Goal: Task Accomplishment & Management: Complete application form

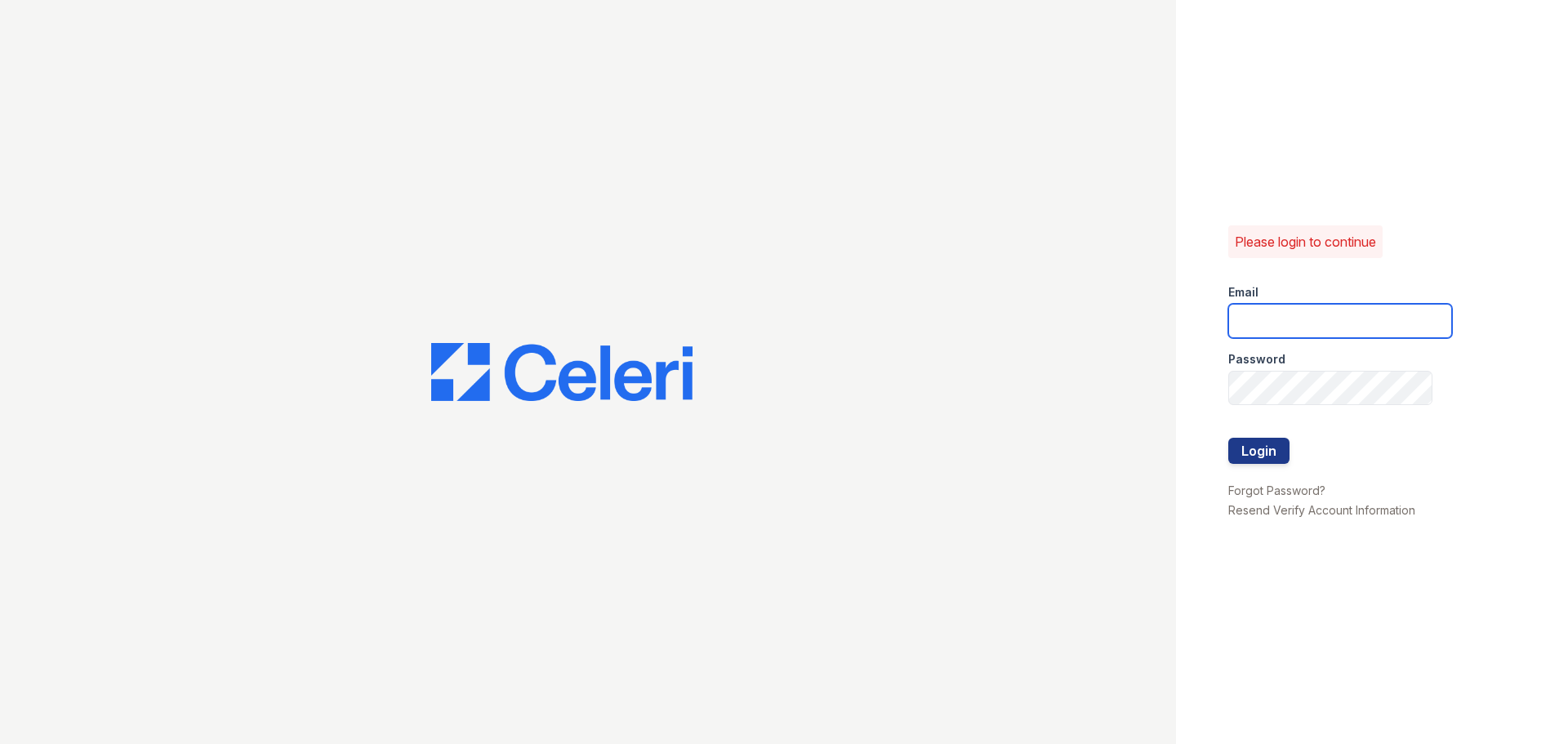
click at [1309, 317] on input "email" at bounding box center [1340, 320] width 224 height 34
type input "[EMAIL_ADDRESS][DOMAIN_NAME]"
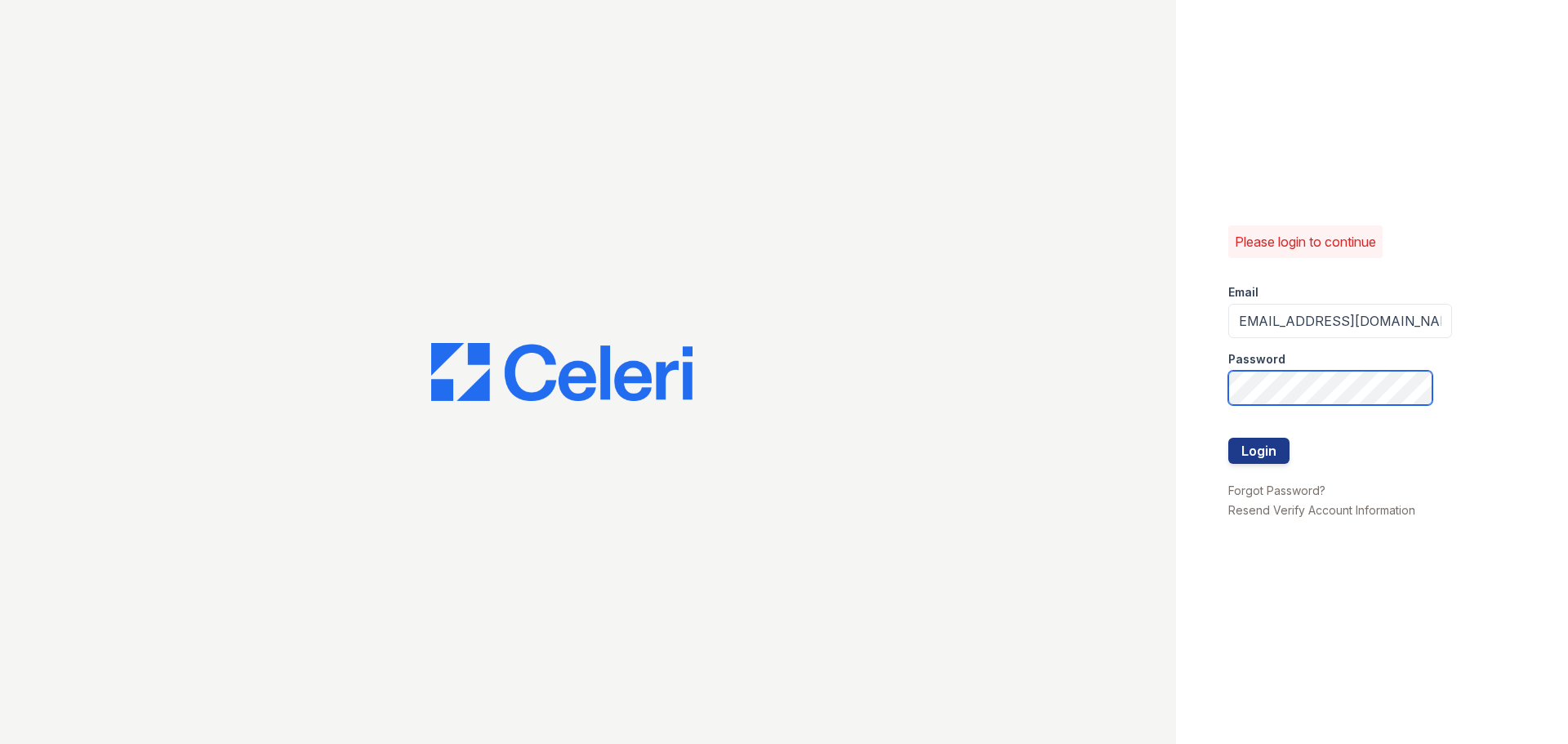
scroll to position [0, 0]
click at [1228, 438] on button "Login" at bounding box center [1258, 451] width 61 height 26
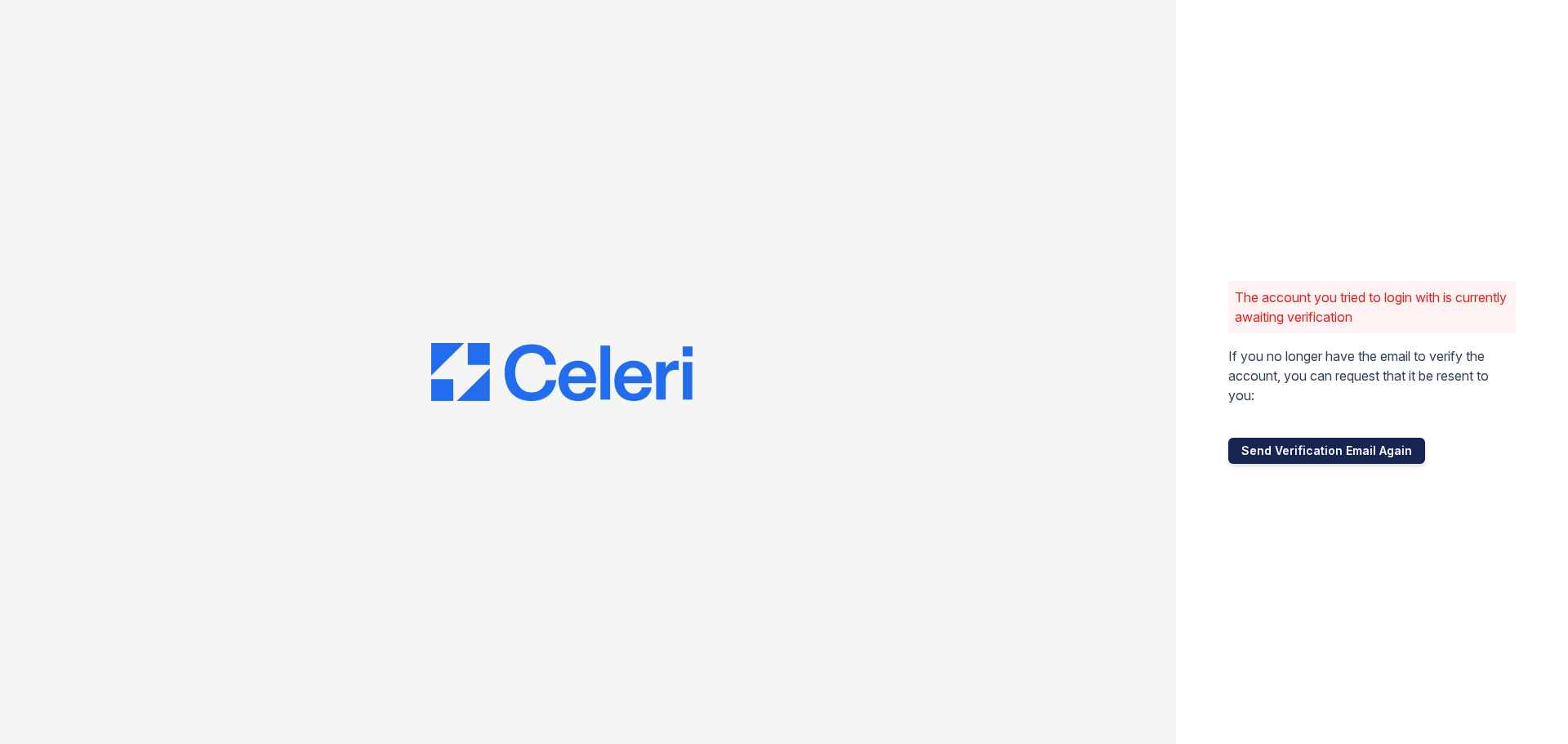
click at [1281, 451] on button "Send Verification Email Again" at bounding box center [1327, 451] width 197 height 26
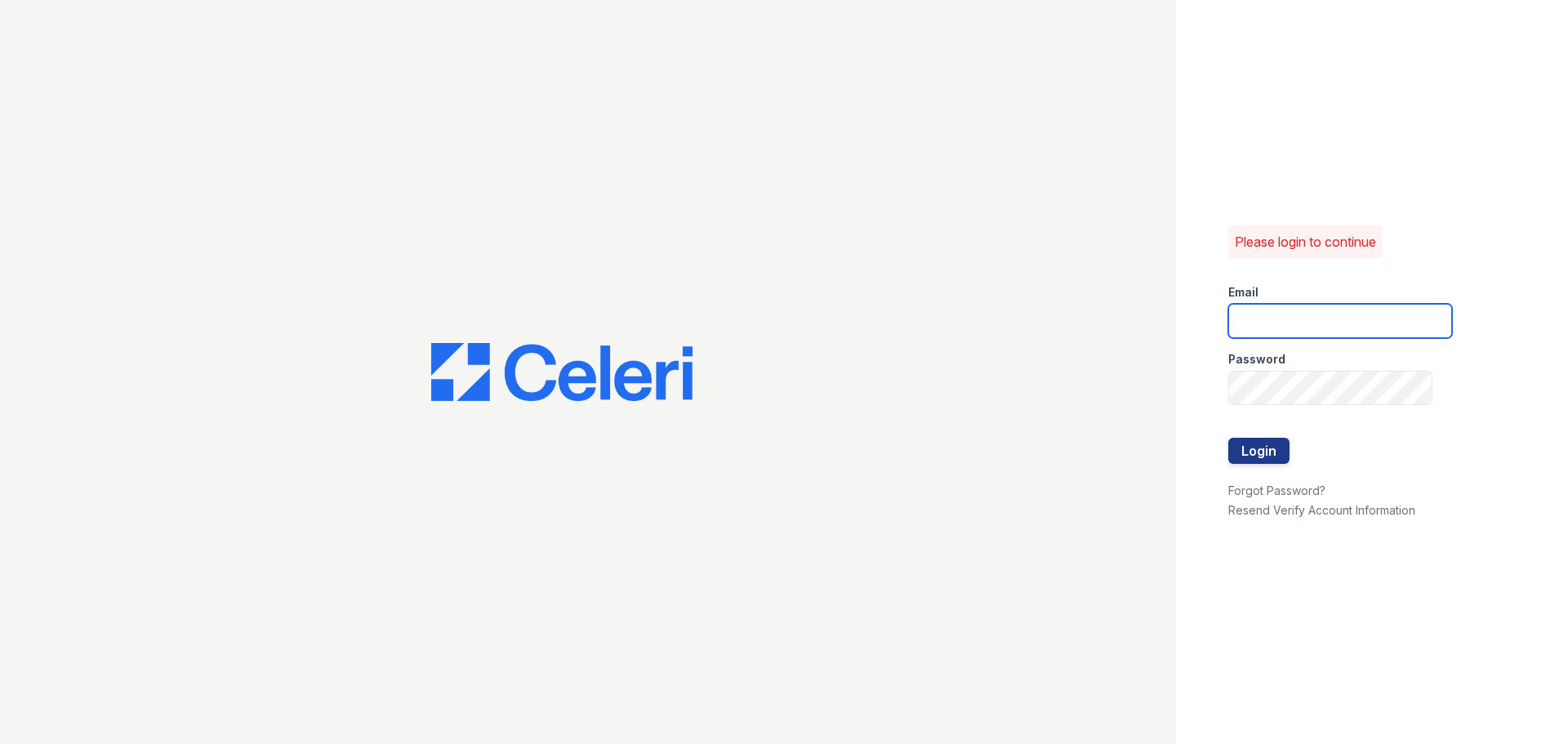
click at [1304, 318] on input "email" at bounding box center [1340, 320] width 224 height 34
click at [1323, 327] on input "arriveodenton@trinity-pm.com" at bounding box center [1340, 320] width 224 height 34
type input "[EMAIL_ADDRESS][DOMAIN_NAME]"
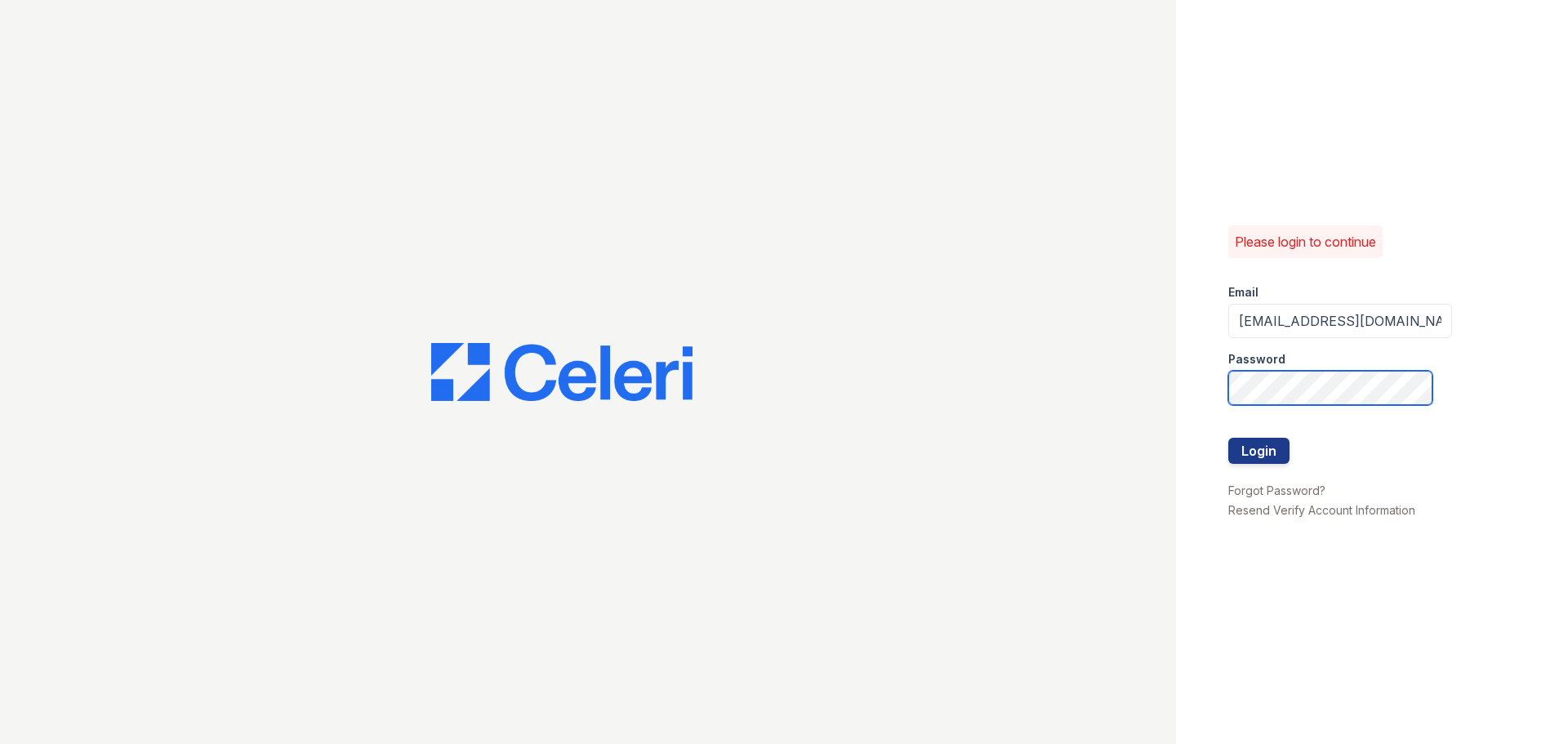
click at [1228, 438] on button "Login" at bounding box center [1258, 451] width 61 height 26
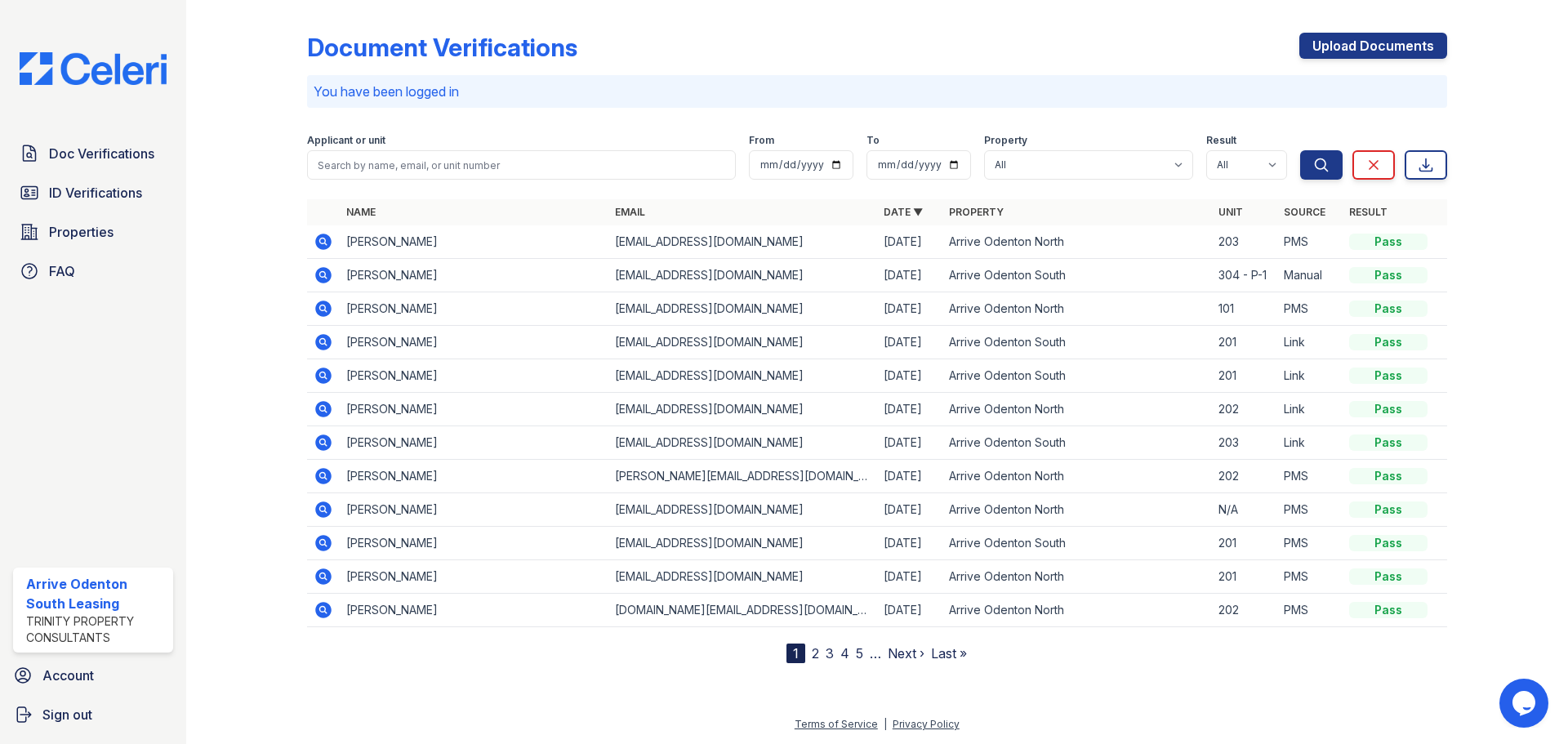
click at [1549, 186] on div "Document Verifications Upload Documents You have been logged in Filter Applican…" at bounding box center [876, 372] width 1381 height 744
click at [73, 182] on link "ID Verifications" at bounding box center [92, 193] width 160 height 33
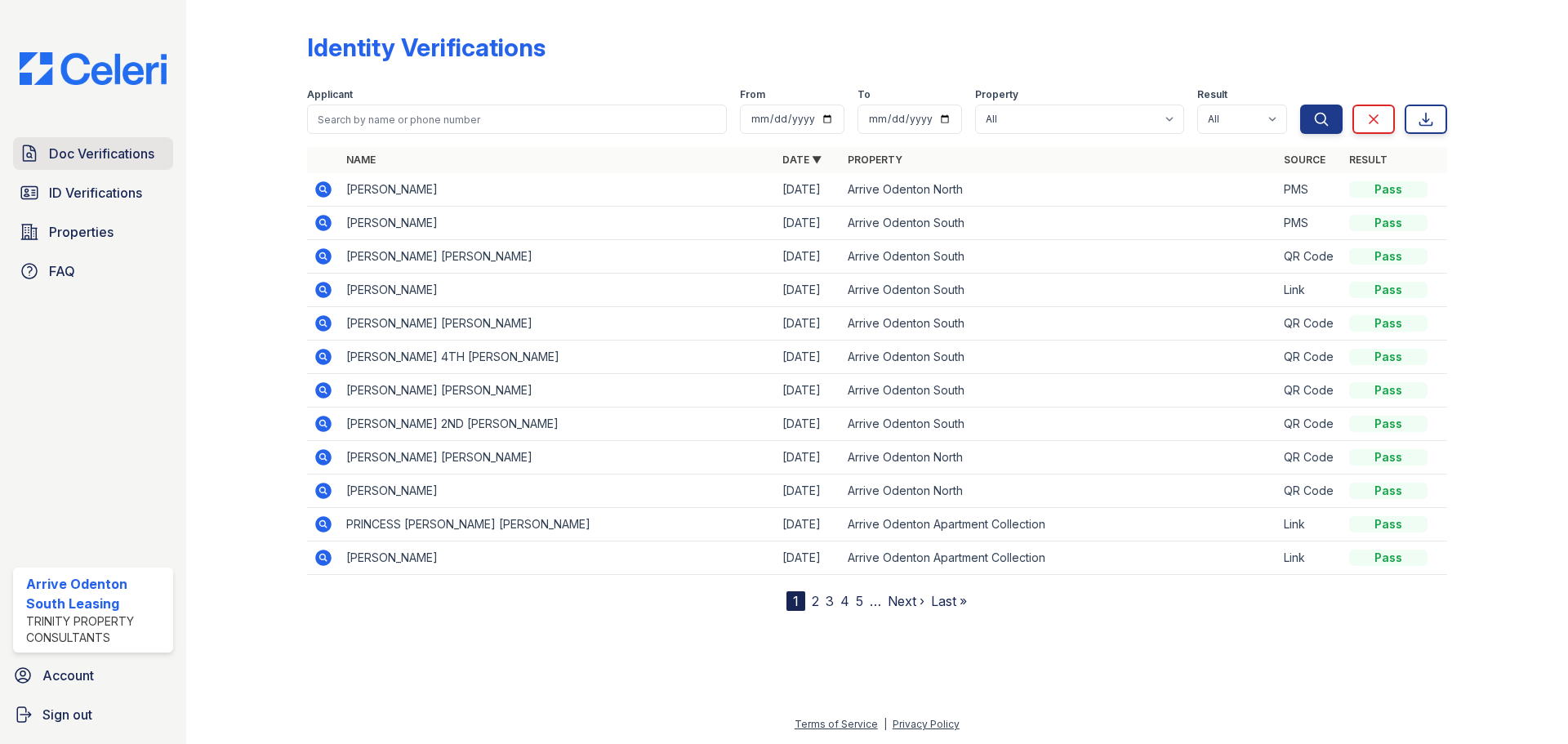
click at [107, 155] on span "Doc Verifications" at bounding box center [101, 154] width 105 height 19
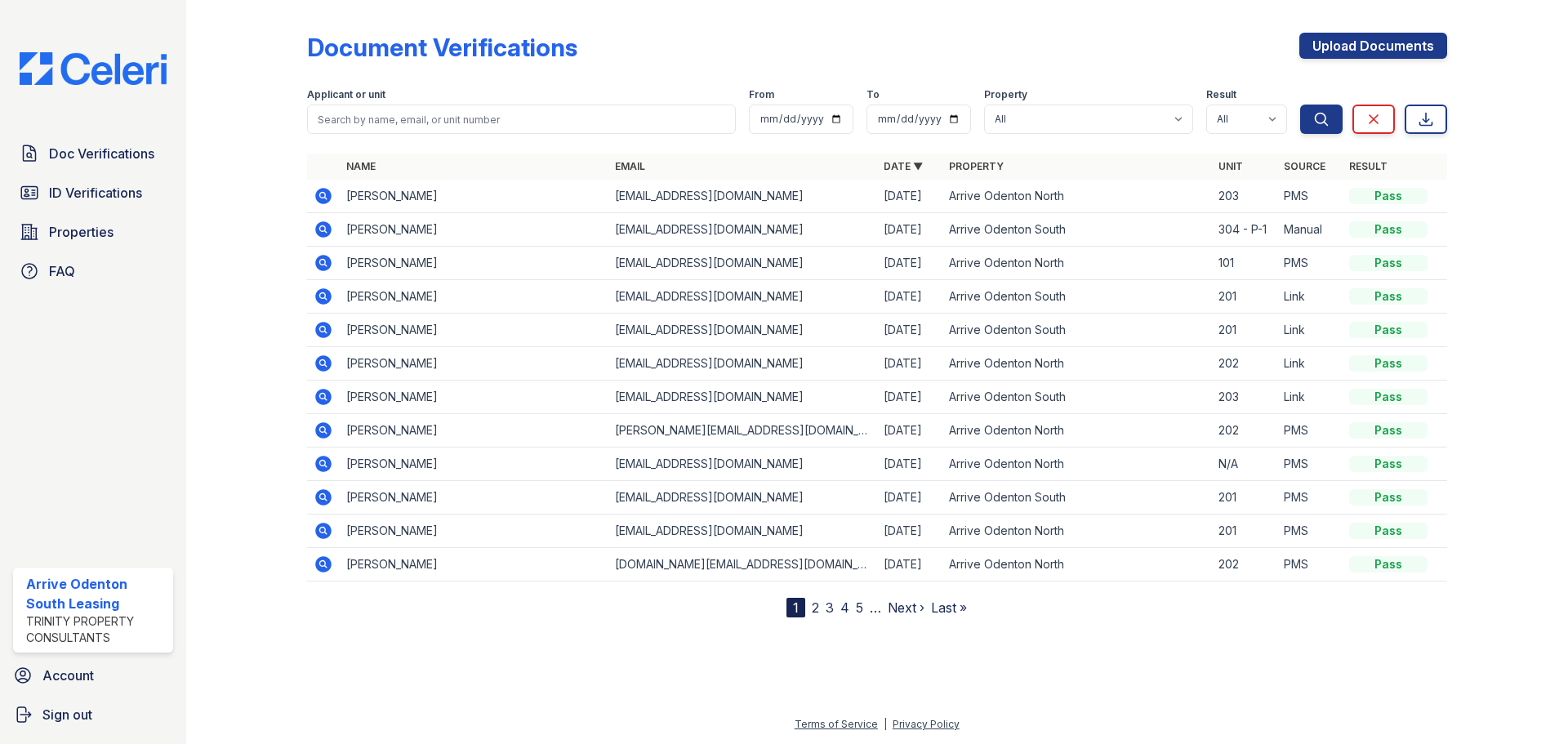
click at [92, 201] on span "ID Verifications" at bounding box center [95, 193] width 93 height 19
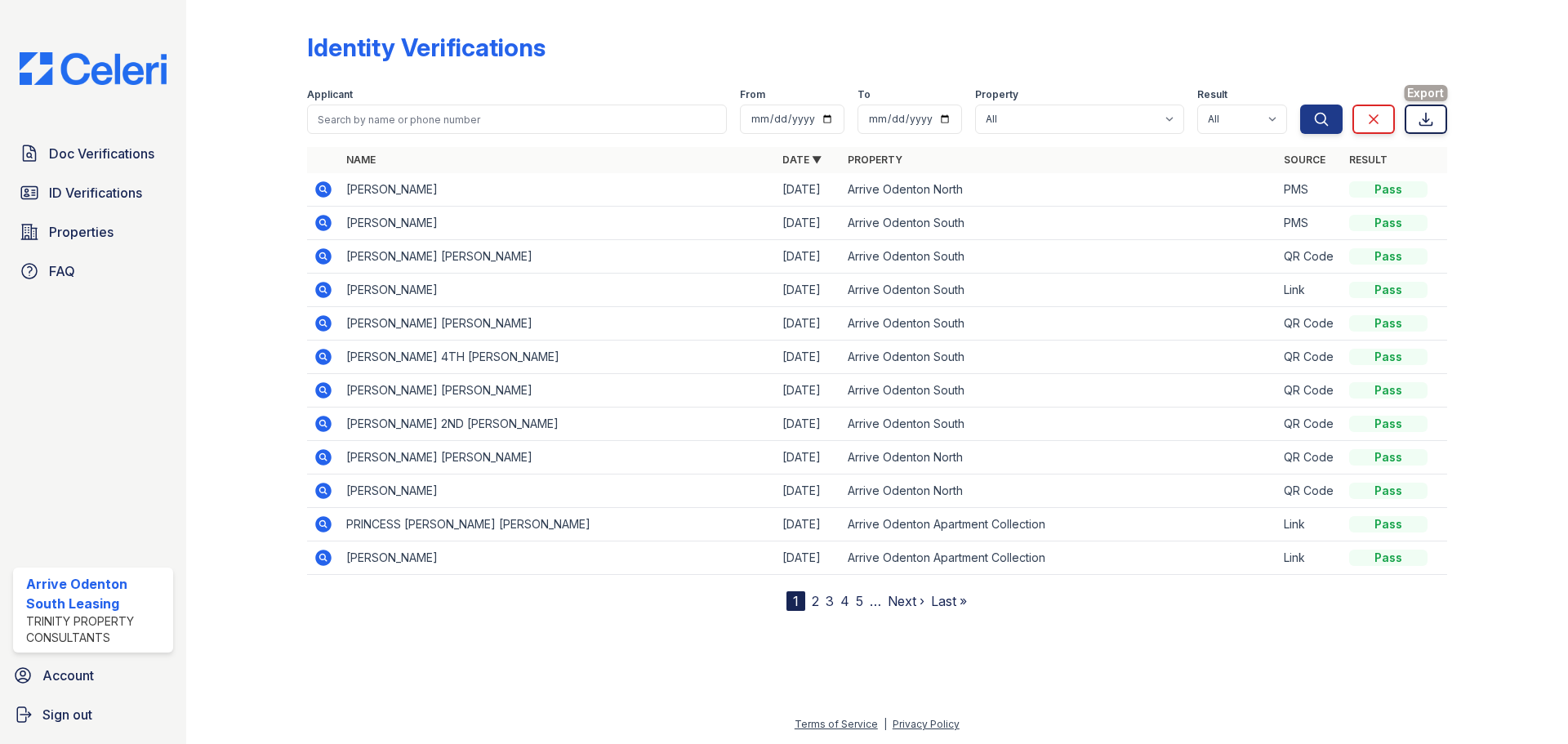
click at [1435, 127] on link "Export" at bounding box center [1426, 119] width 43 height 29
click at [134, 155] on span "Doc Verifications" at bounding box center [101, 154] width 105 height 19
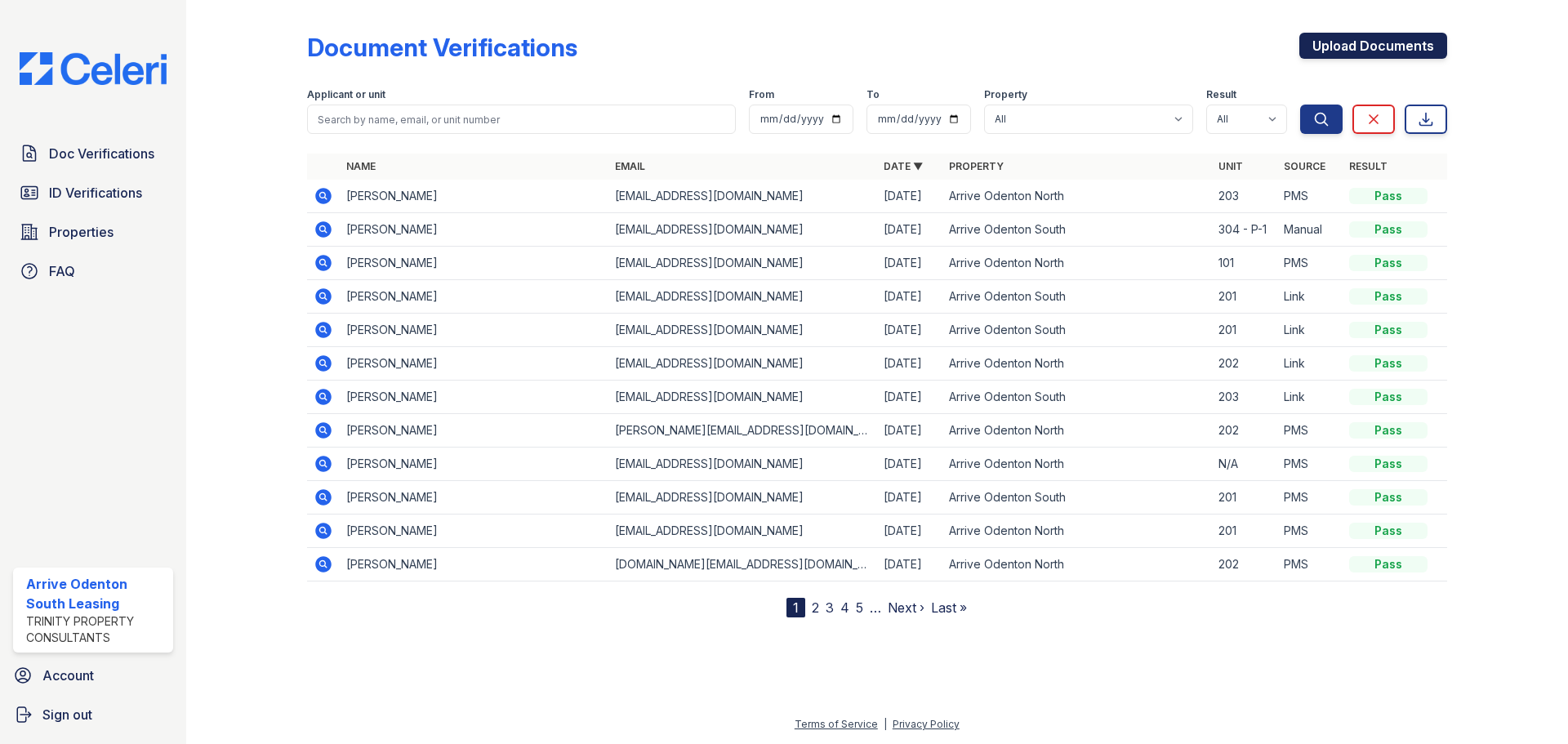
click at [1406, 53] on link "Upload Documents" at bounding box center [1373, 46] width 148 height 26
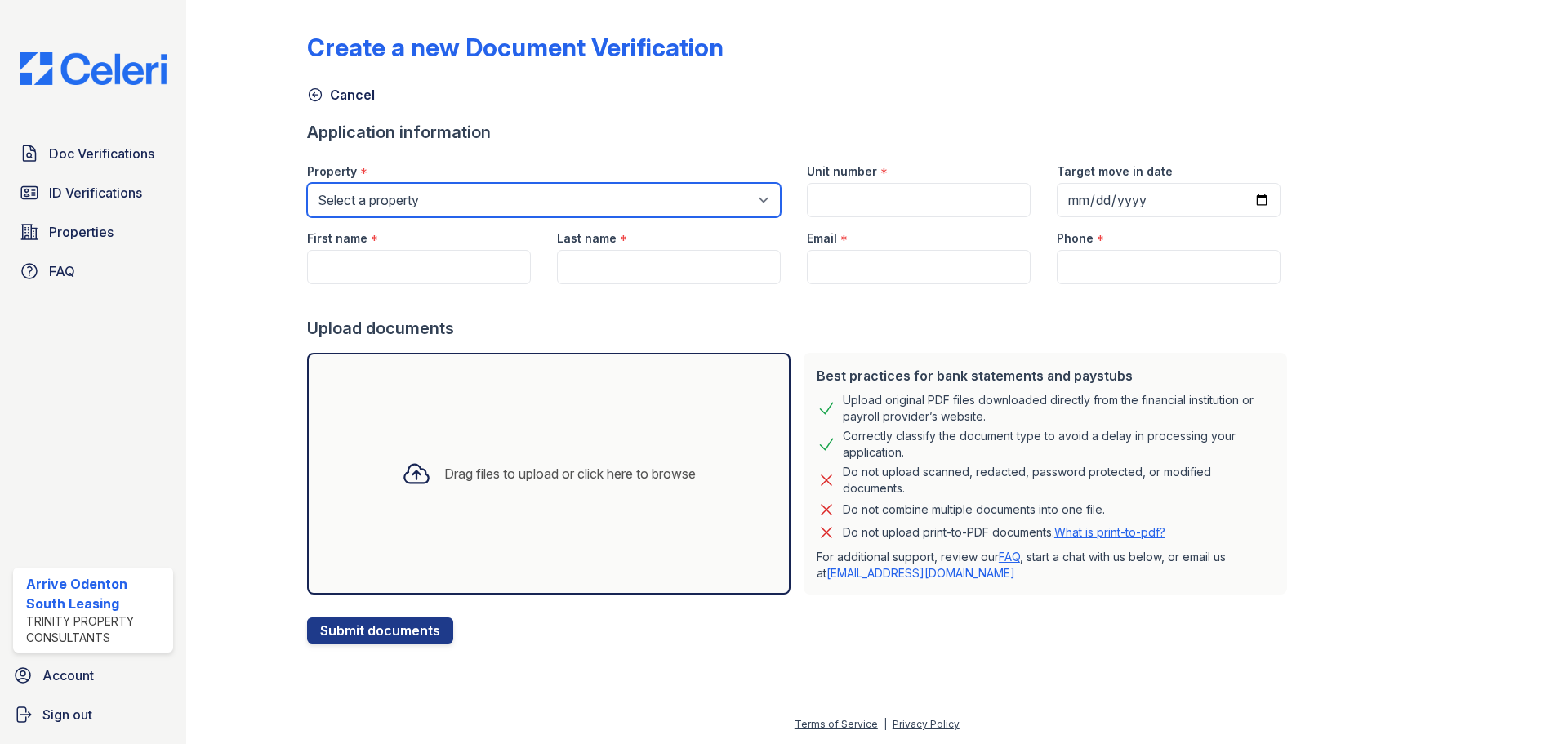
click at [457, 193] on select "Select a property Arrive Odenton Apartment Collection Arrive Odenton North Arri…" at bounding box center [543, 200] width 474 height 34
select select "1817"
click at [307, 183] on select "Select a property Arrive Odenton Apartment Collection Arrive Odenton North Arri…" at bounding box center [543, 200] width 474 height 34
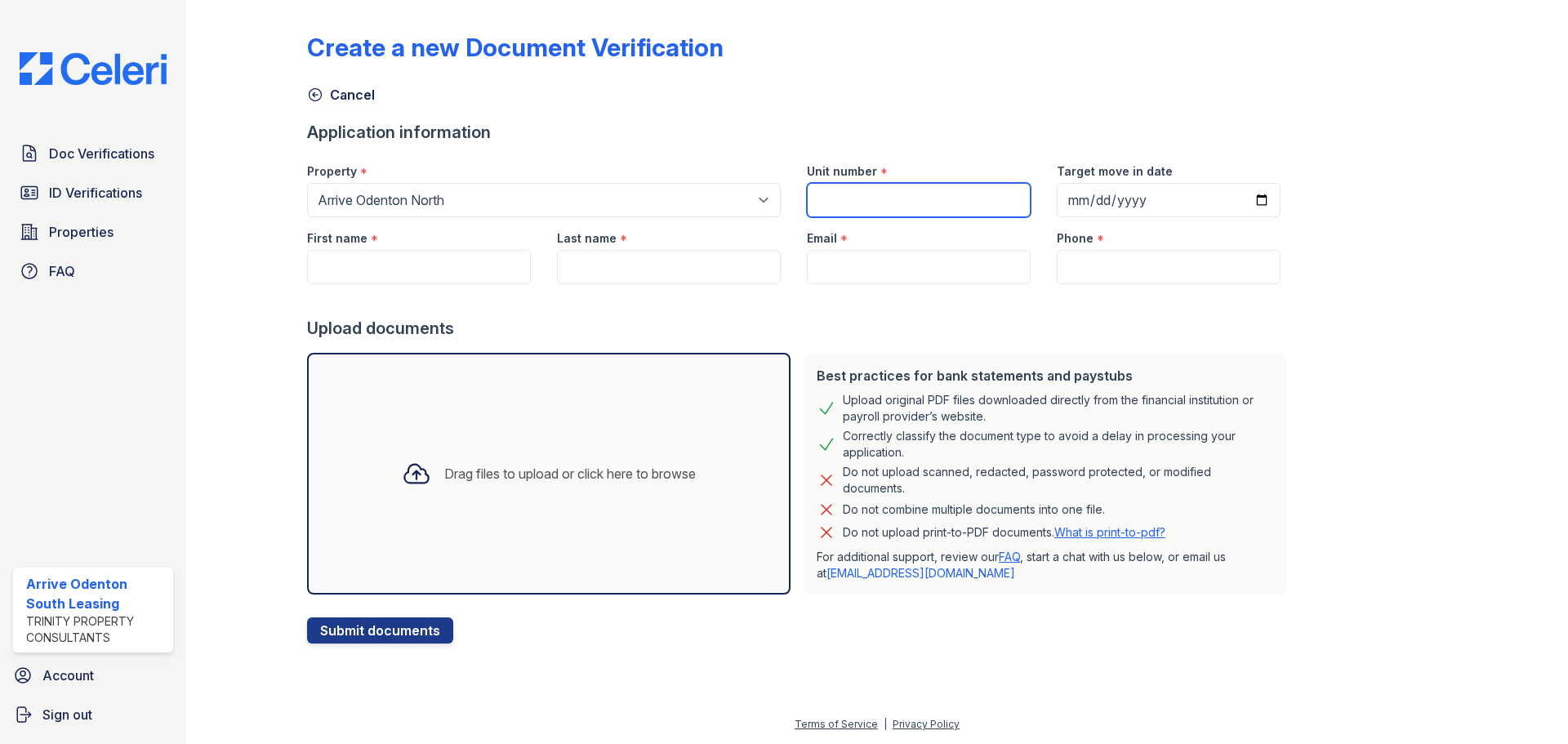
click at [916, 190] on input "Unit number" at bounding box center [919, 200] width 224 height 34
drag, startPoint x: 418, startPoint y: 409, endPoint x: 380, endPoint y: 408, distance: 38.0
click at [380, 408] on div "Drag files to upload or click here to browse" at bounding box center [548, 473] width 484 height 242
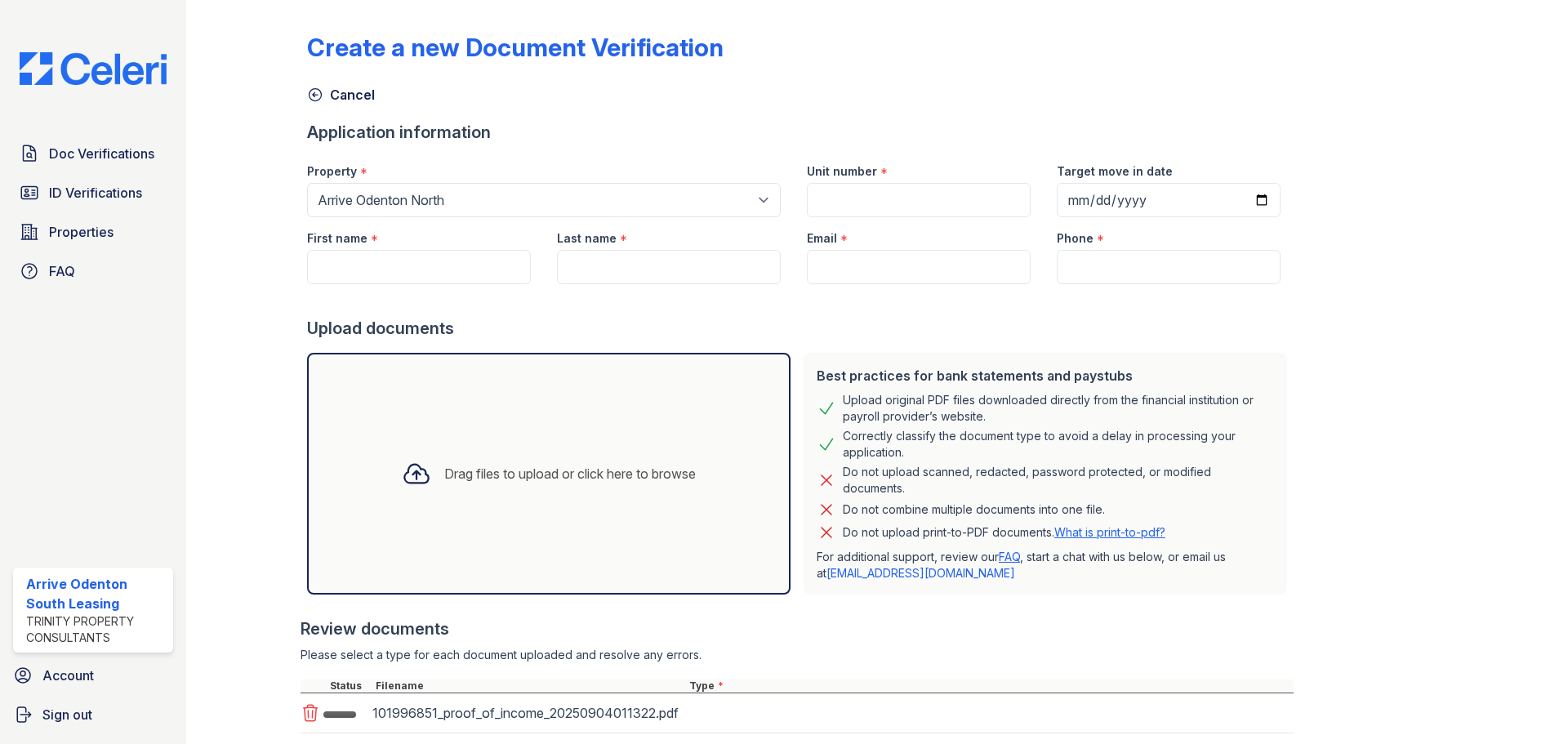
click at [482, 505] on div "Drag files to upload or click here to browse" at bounding box center [548, 473] width 484 height 242
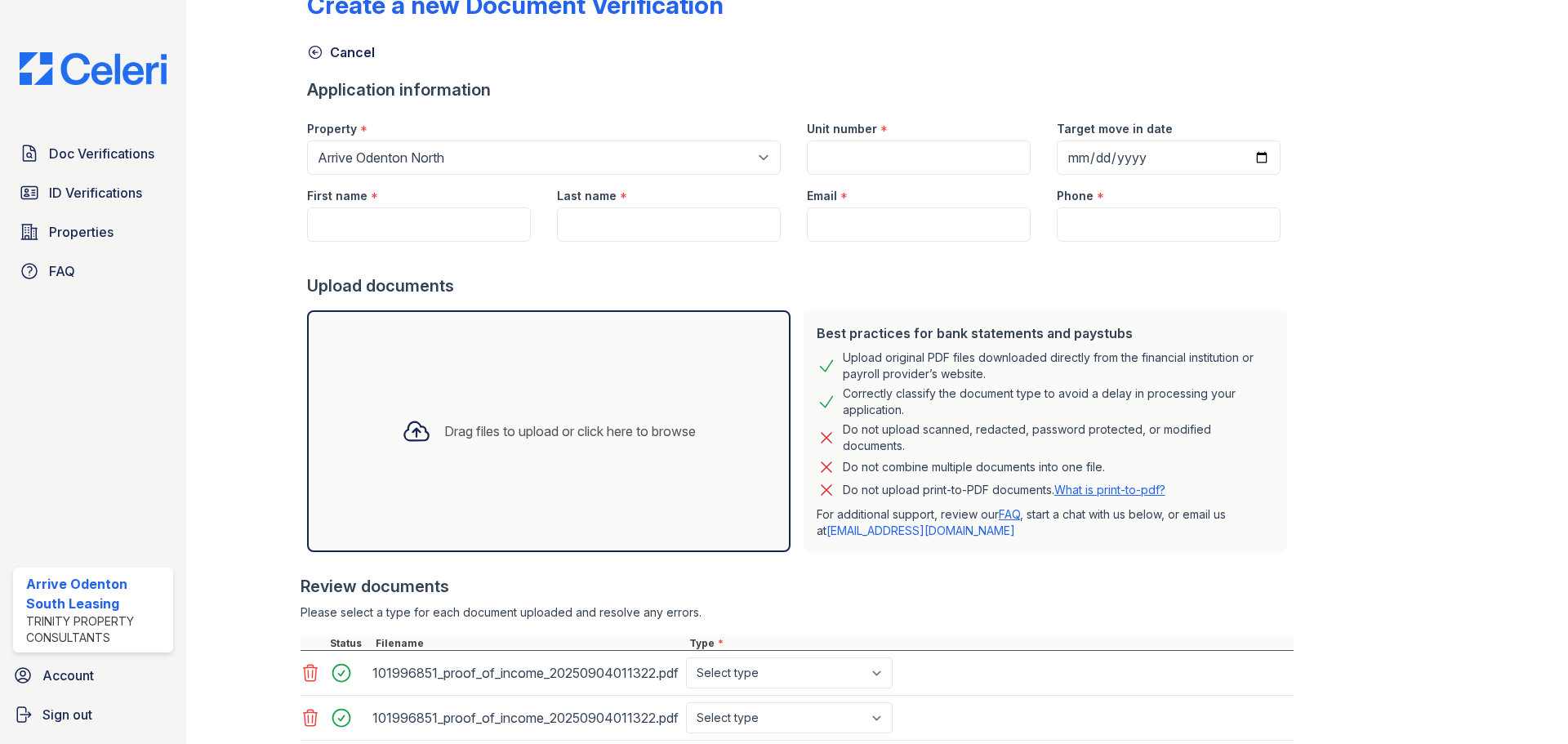
scroll to position [154, 0]
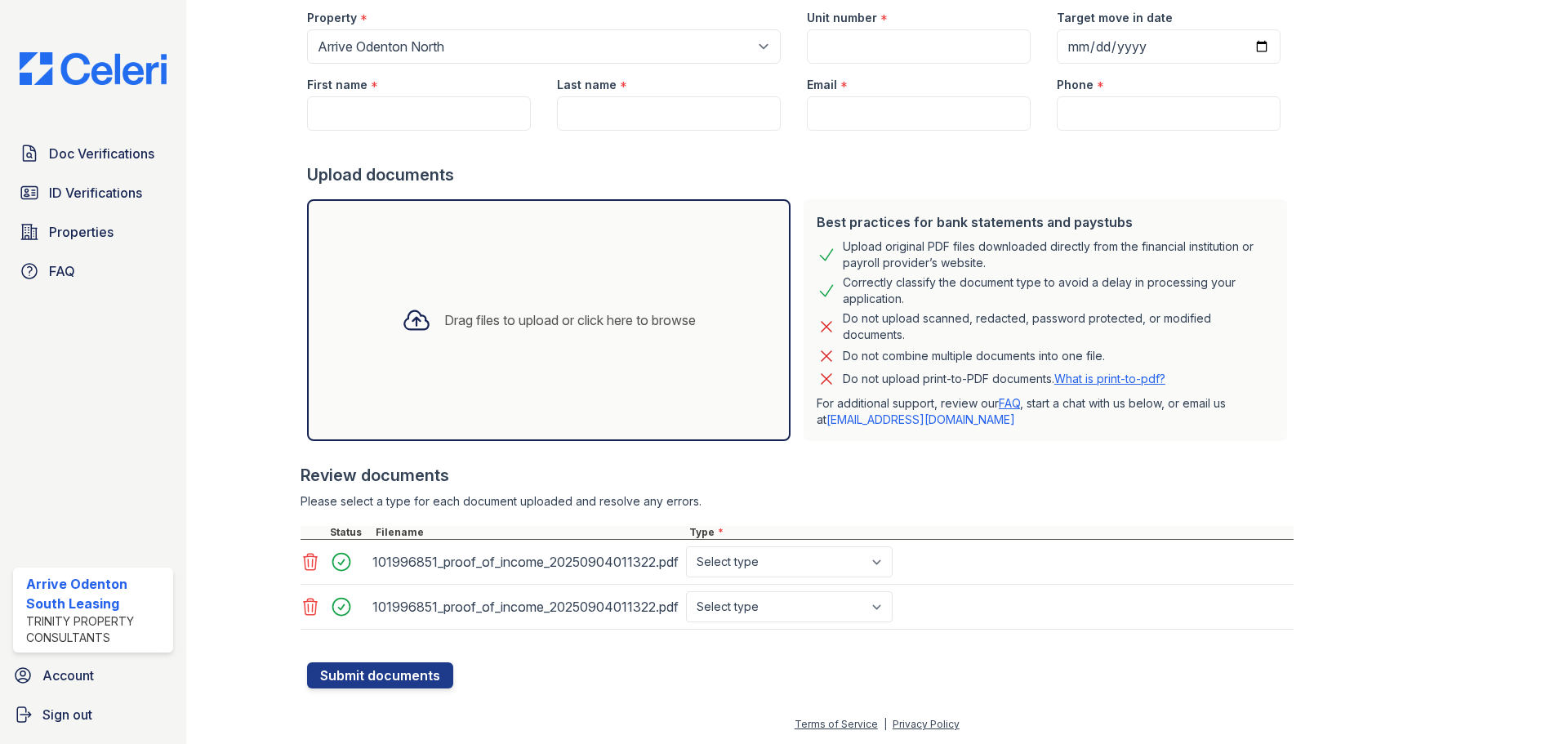
click at [569, 373] on div "Drag files to upload or click here to browse" at bounding box center [548, 320] width 484 height 242
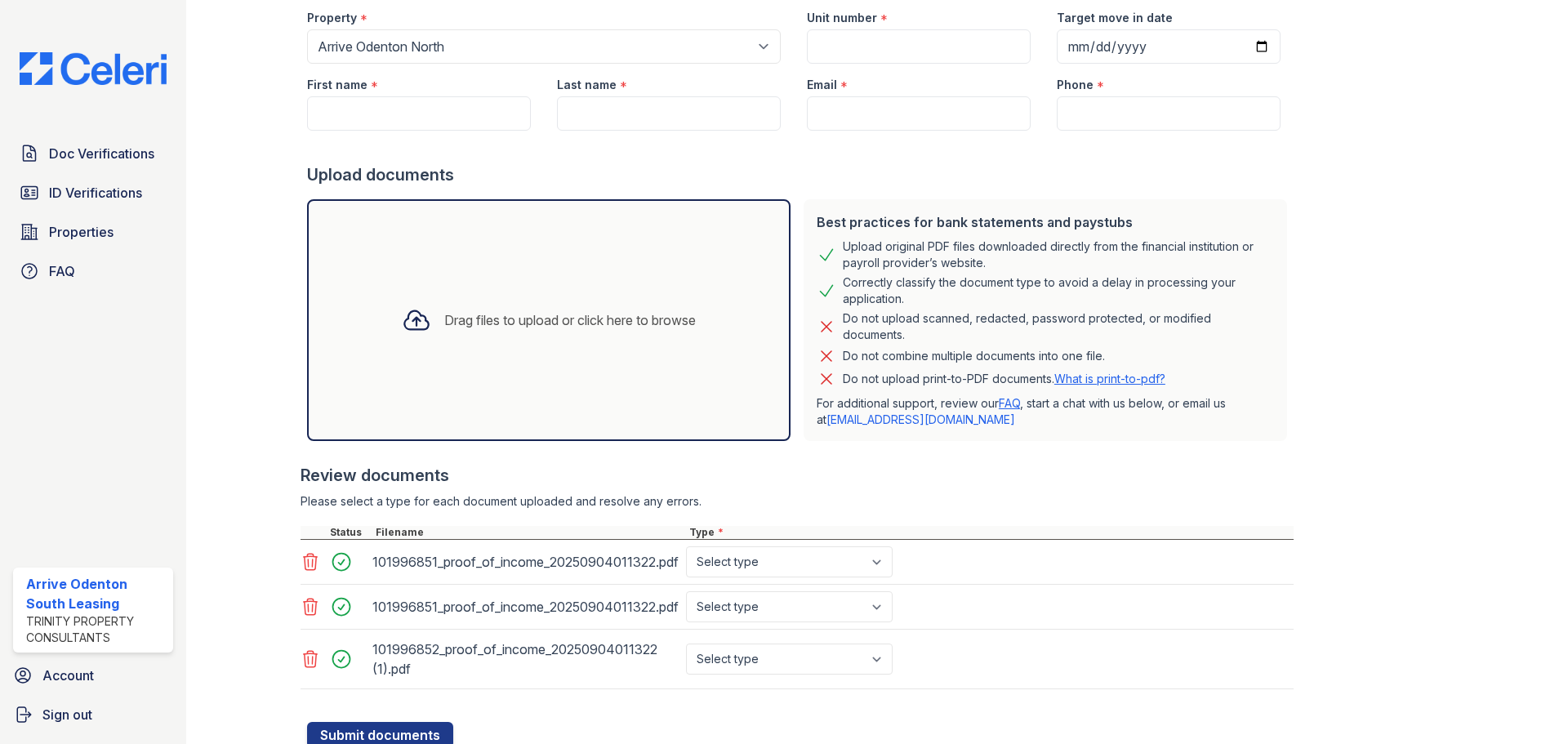
click at [263, 463] on div at bounding box center [259, 300] width 94 height 895
drag, startPoint x: 221, startPoint y: 579, endPoint x: 232, endPoint y: 579, distance: 11.0
click at [222, 579] on div at bounding box center [259, 300] width 94 height 895
click at [311, 608] on icon at bounding box center [310, 607] width 14 height 17
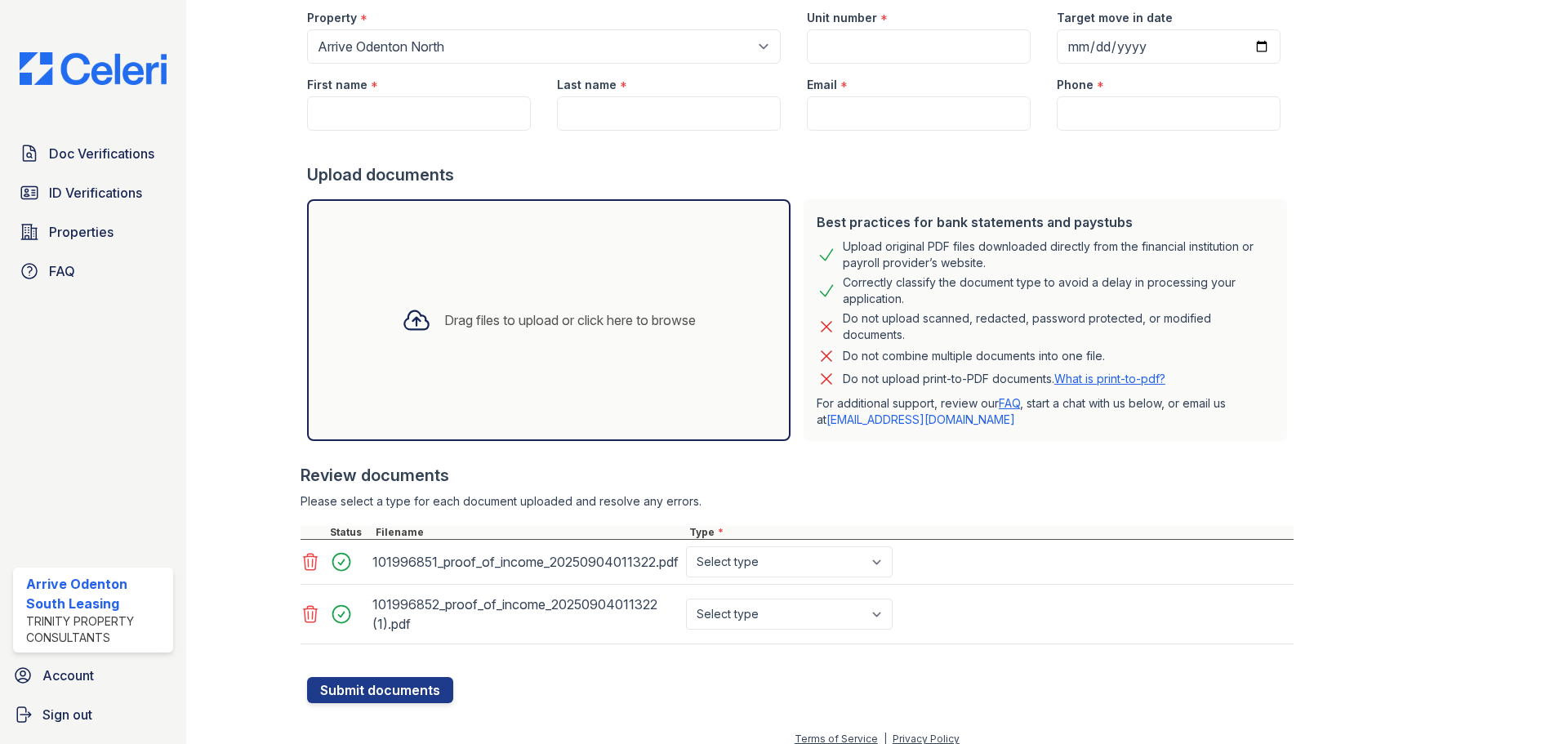
click at [310, 569] on icon at bounding box center [310, 562] width 19 height 19
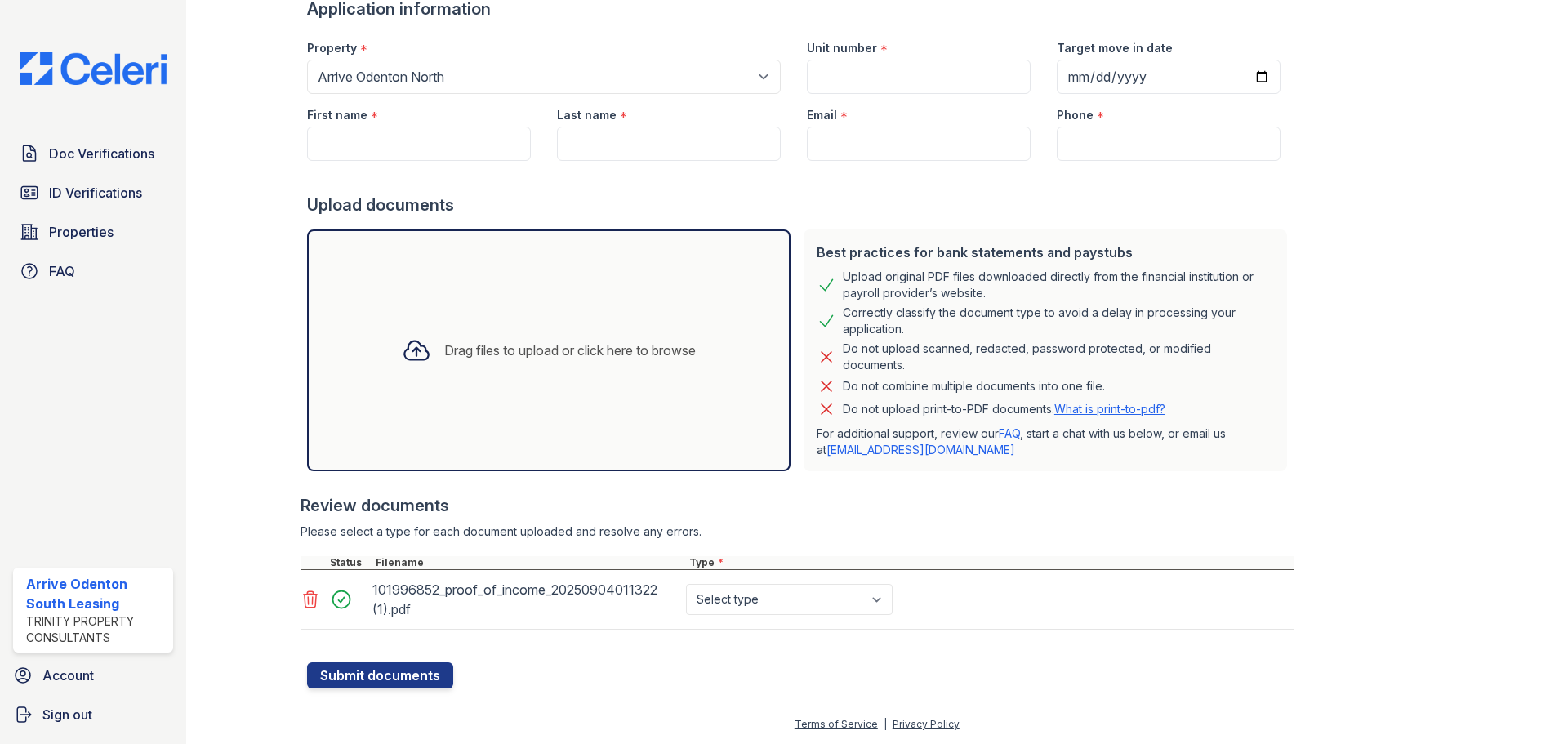
click at [307, 600] on icon at bounding box center [310, 600] width 19 height 19
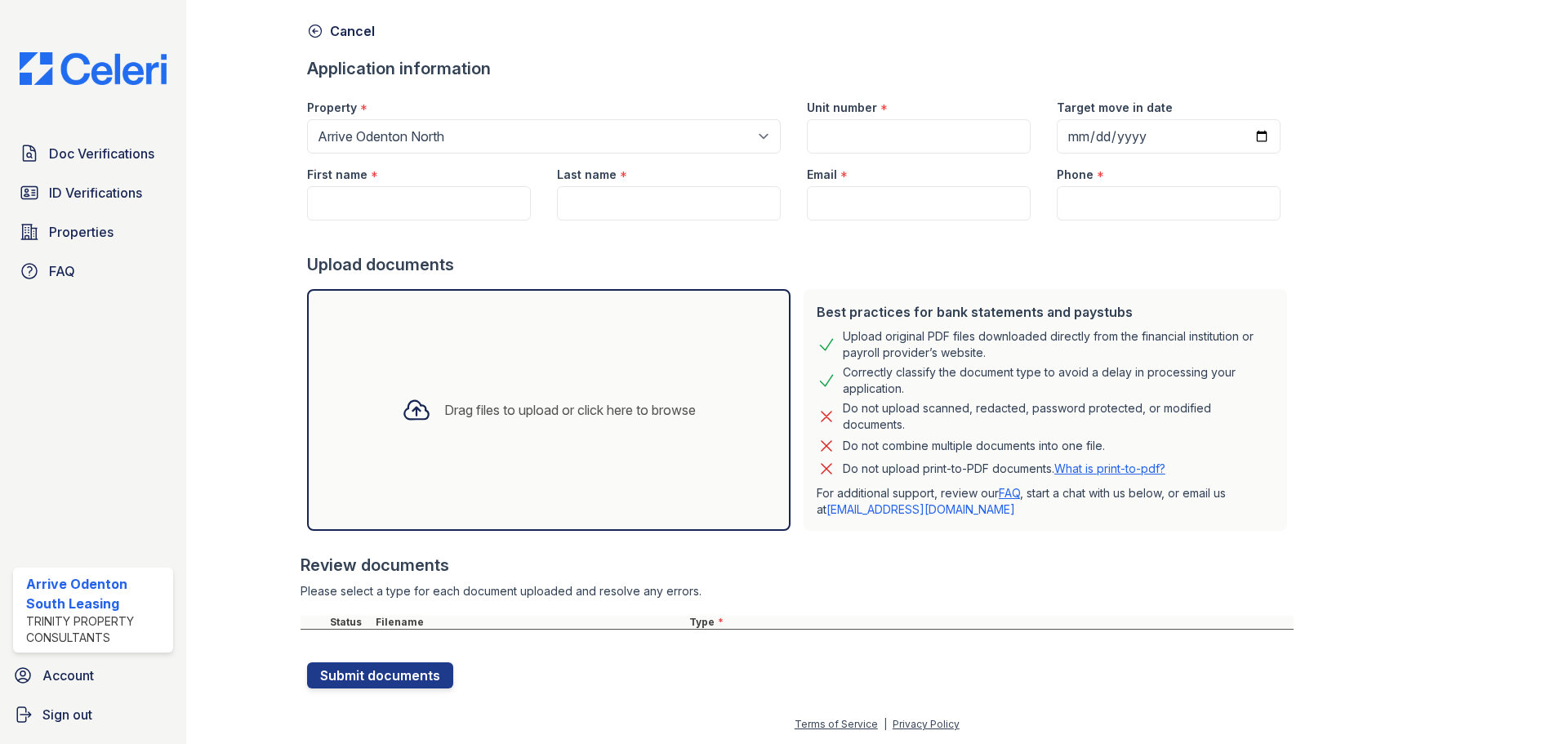
click at [405, 346] on div "Drag files to upload or click here to browse" at bounding box center [548, 410] width 484 height 242
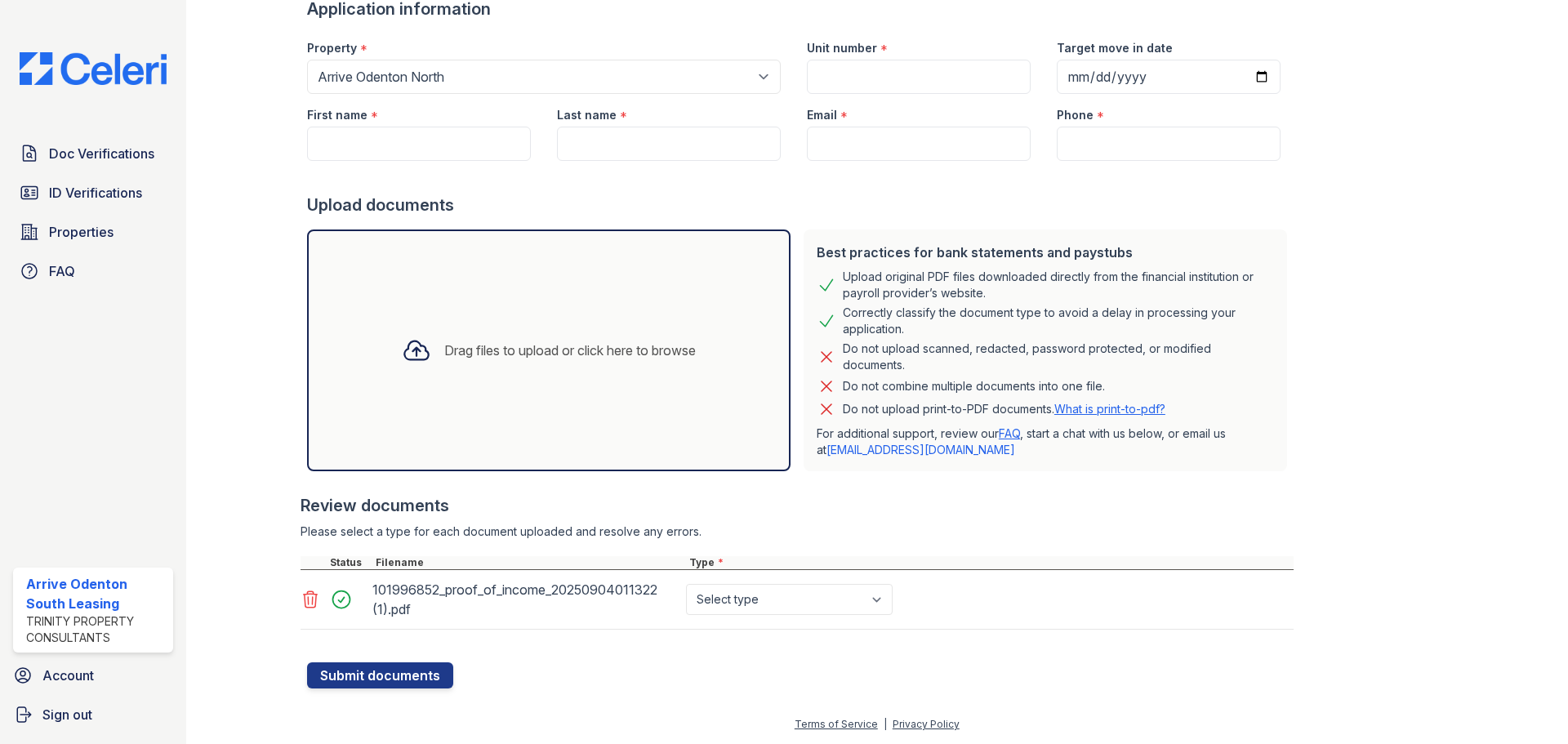
click at [555, 367] on div "Drag files to upload or click here to browse" at bounding box center [548, 350] width 320 height 56
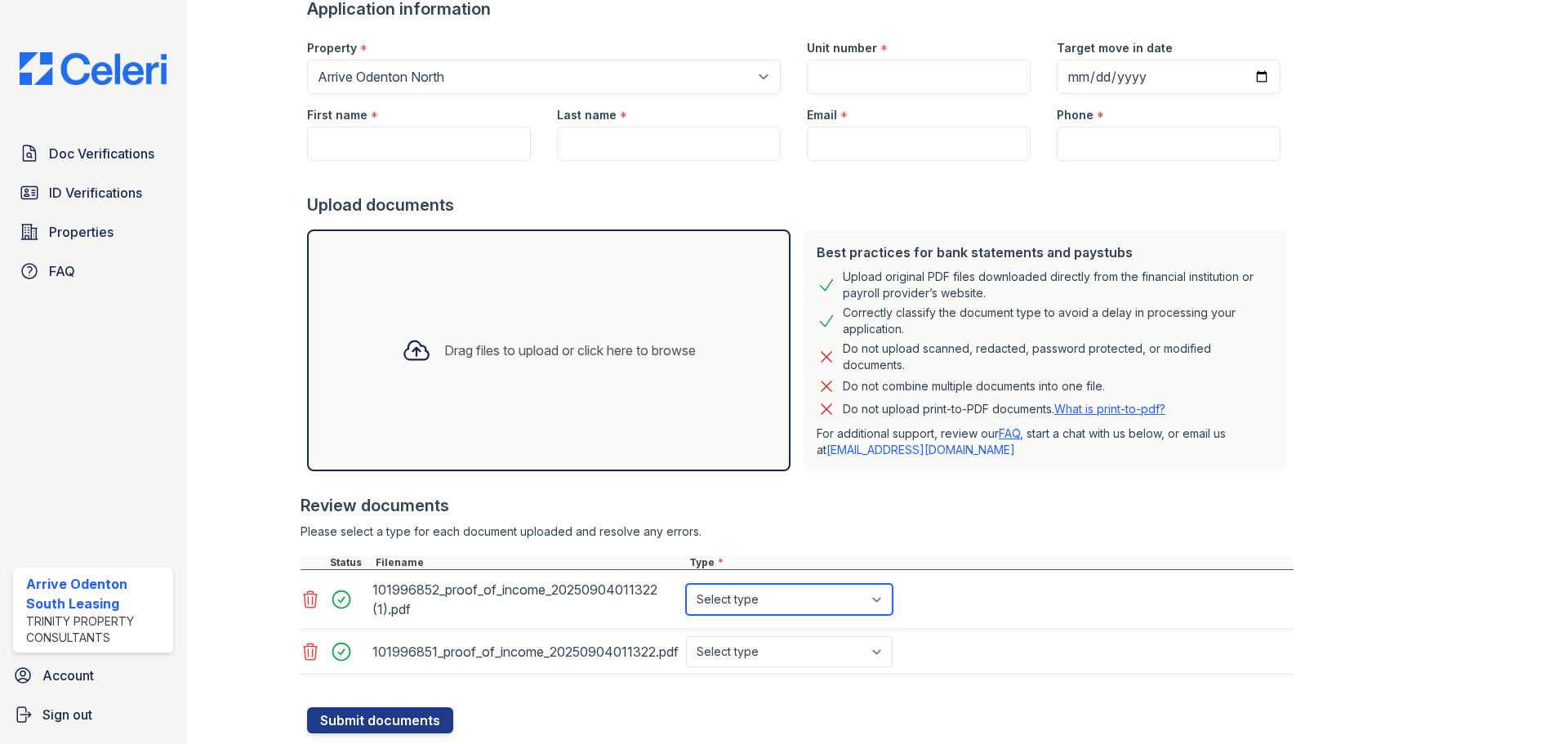
click at [771, 598] on select "Select type Paystub Bank Statement Offer Letter Tax Documents Benefit Award Let…" at bounding box center [789, 600] width 206 height 31
select select "paystub"
click at [686, 584] on select "Select type Paystub Bank Statement Offer Letter Tax Documents Benefit Award Let…" at bounding box center [789, 600] width 206 height 31
click at [767, 666] on div "101996851_proof_of_income_20250904011322.pdf Select type Paystub Bank Statement…" at bounding box center [797, 652] width 993 height 45
click at [763, 661] on select "Select type Paystub Bank Statement Offer Letter Tax Documents Benefit Award Let…" at bounding box center [789, 651] width 206 height 31
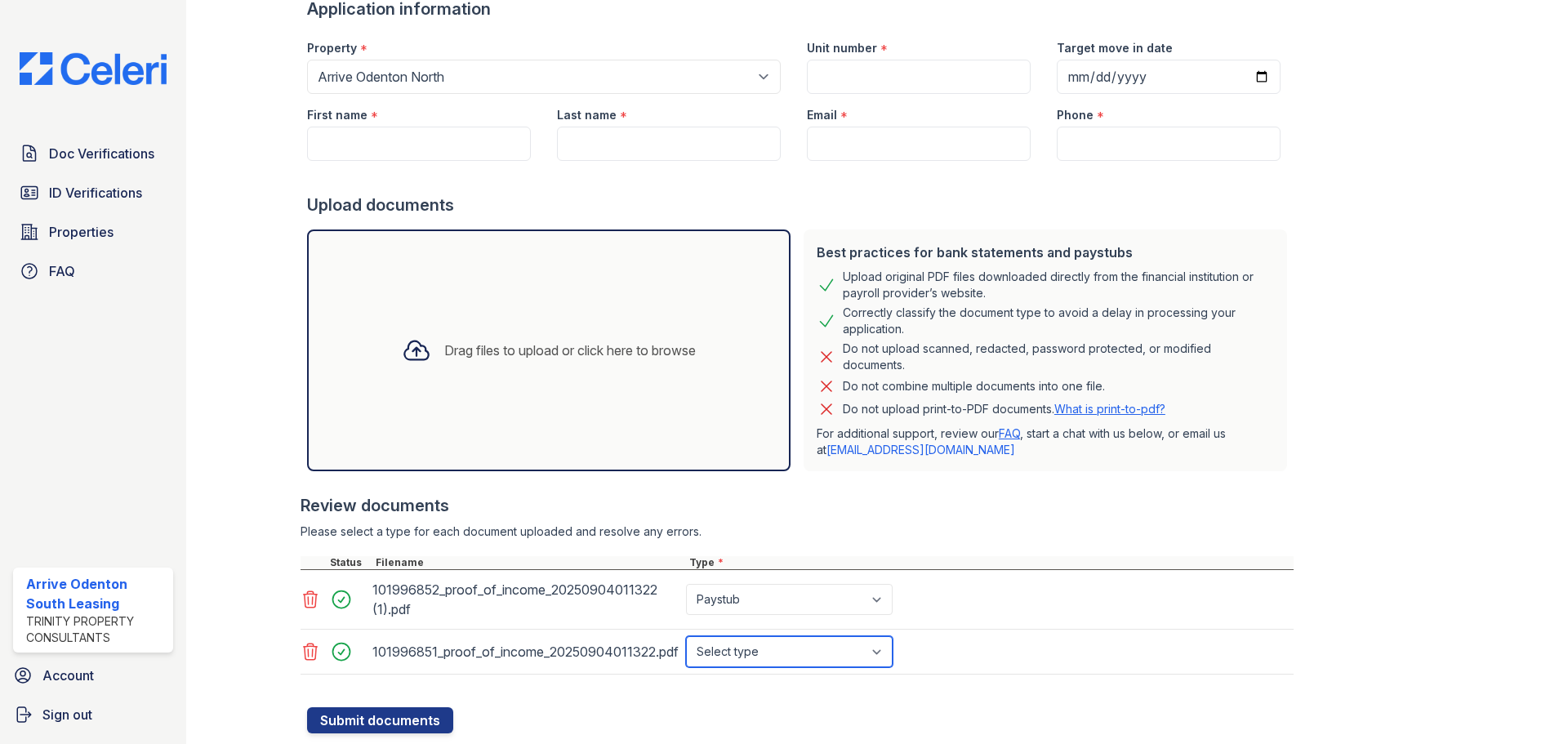
select select "paystub"
click at [686, 636] on select "Select type Paystub Bank Statement Offer Letter Tax Documents Benefit Award Let…" at bounding box center [789, 651] width 206 height 31
click at [939, 76] on input "Unit number" at bounding box center [919, 76] width 224 height 34
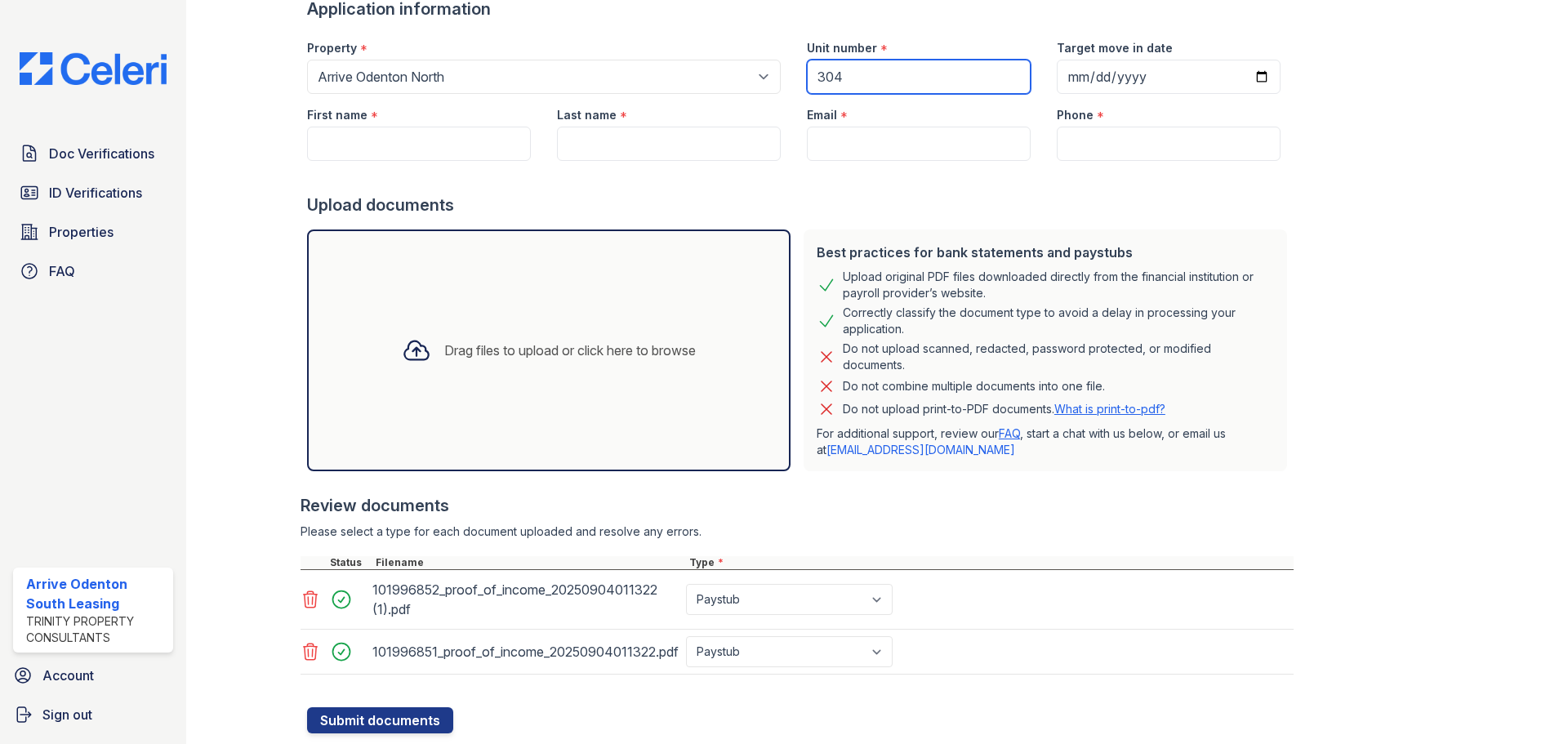
type input "304"
click at [1254, 68] on input "Target move in date" at bounding box center [1168, 76] width 224 height 34
click at [1238, 72] on input "Target move in date" at bounding box center [1168, 76] width 224 height 34
type input "2025-09-04"
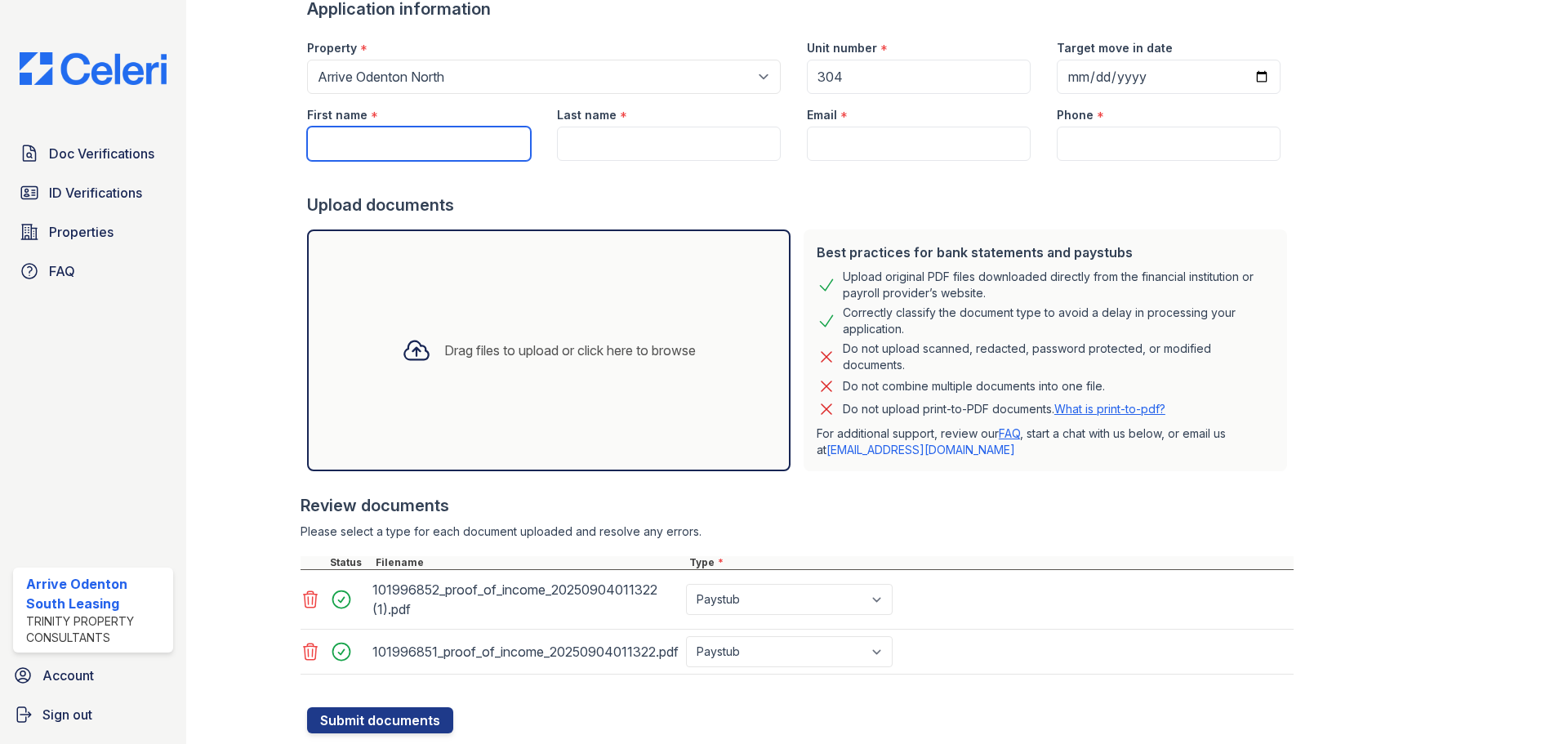
drag, startPoint x: 466, startPoint y: 138, endPoint x: 716, endPoint y: 160, distance: 251.0
click at [469, 139] on input "First name" at bounding box center [419, 143] width 224 height 34
paste input "Tatyana"
click at [327, 137] on input "Tatyana" at bounding box center [419, 143] width 224 height 34
click at [322, 147] on input "Tatyana" at bounding box center [419, 143] width 224 height 34
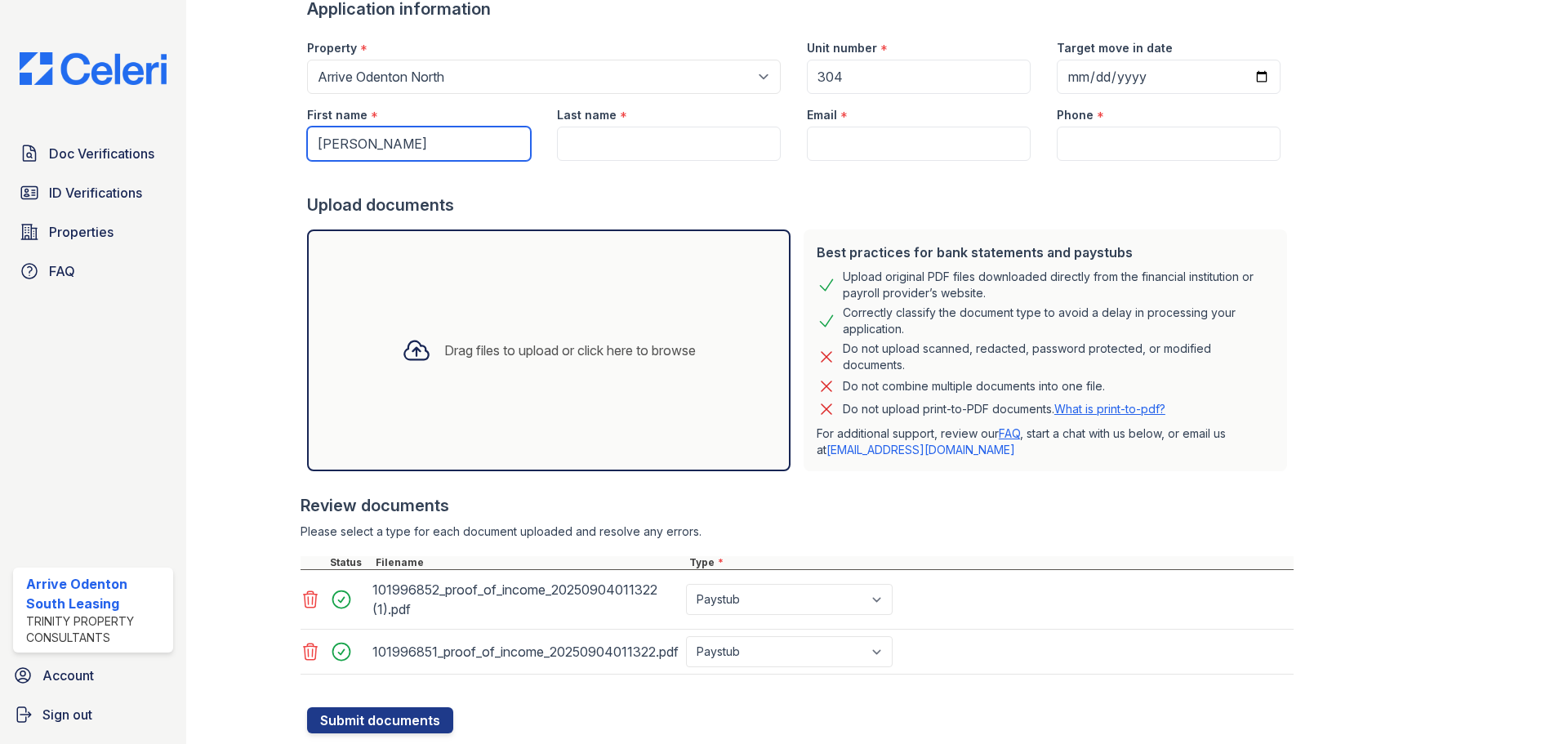
click at [317, 149] on input "Tatyana" at bounding box center [419, 143] width 224 height 34
click at [321, 150] on input "Tatyana" at bounding box center [419, 143] width 224 height 34
type input "Tatyana"
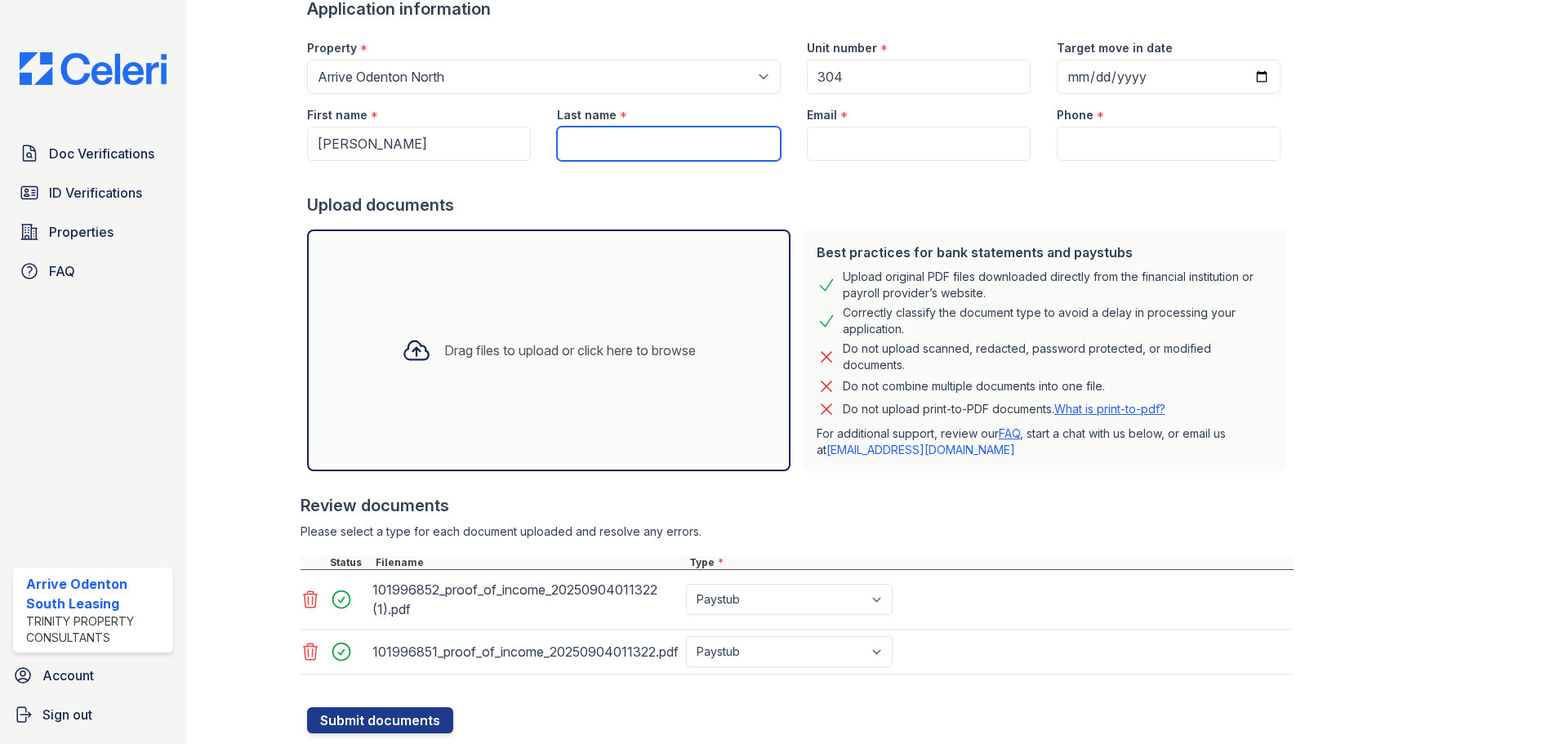
click at [559, 144] on input "Last name" at bounding box center [669, 143] width 224 height 34
paste input "Washington"
type input "Washington"
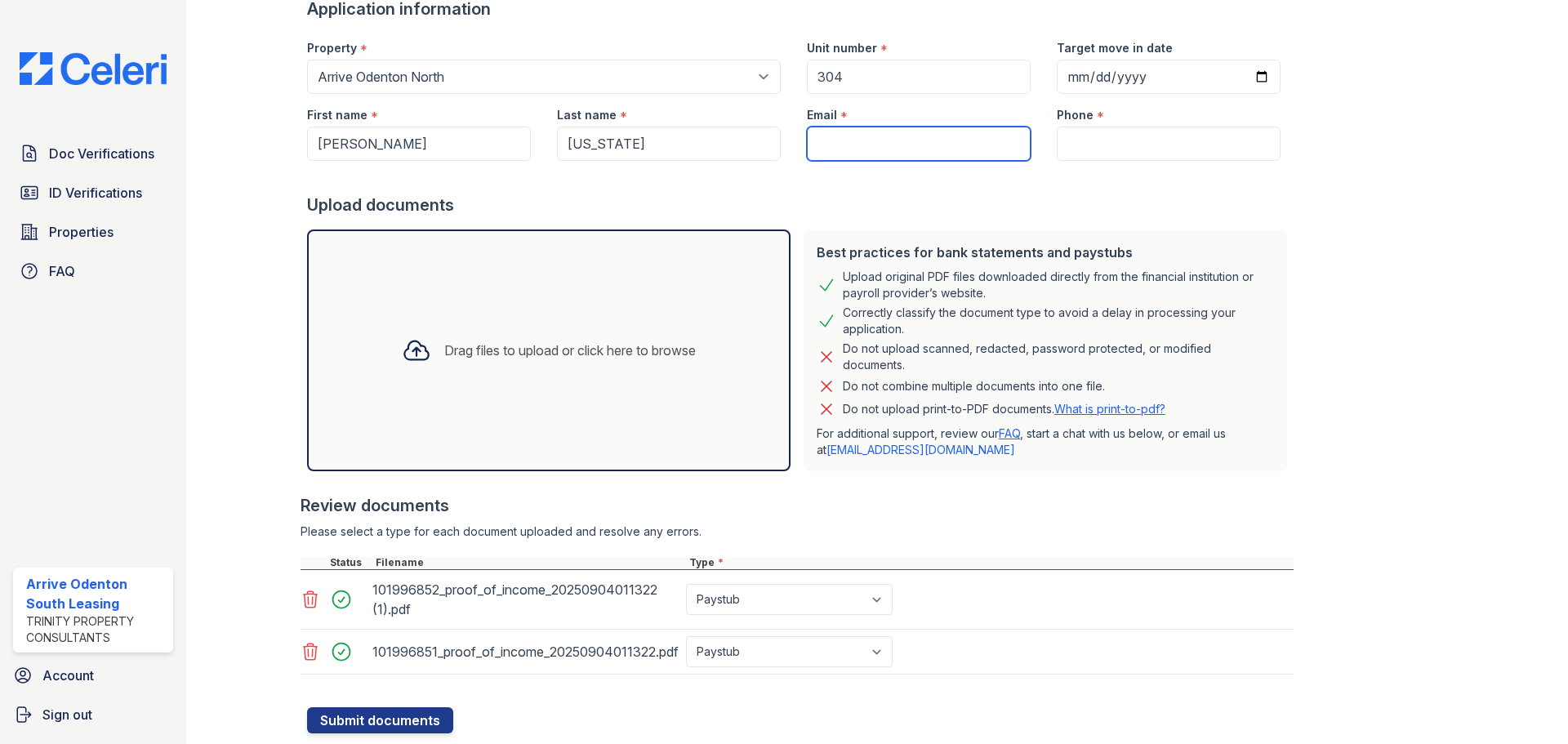
drag, startPoint x: 815, startPoint y: 144, endPoint x: 823, endPoint y: 150, distance: 10.0
click at [823, 150] on input "Email" at bounding box center [919, 143] width 224 height 34
paste input "tatyana.buys.land@gmail.com"
type input "tatyana.buys.land@gmail.com"
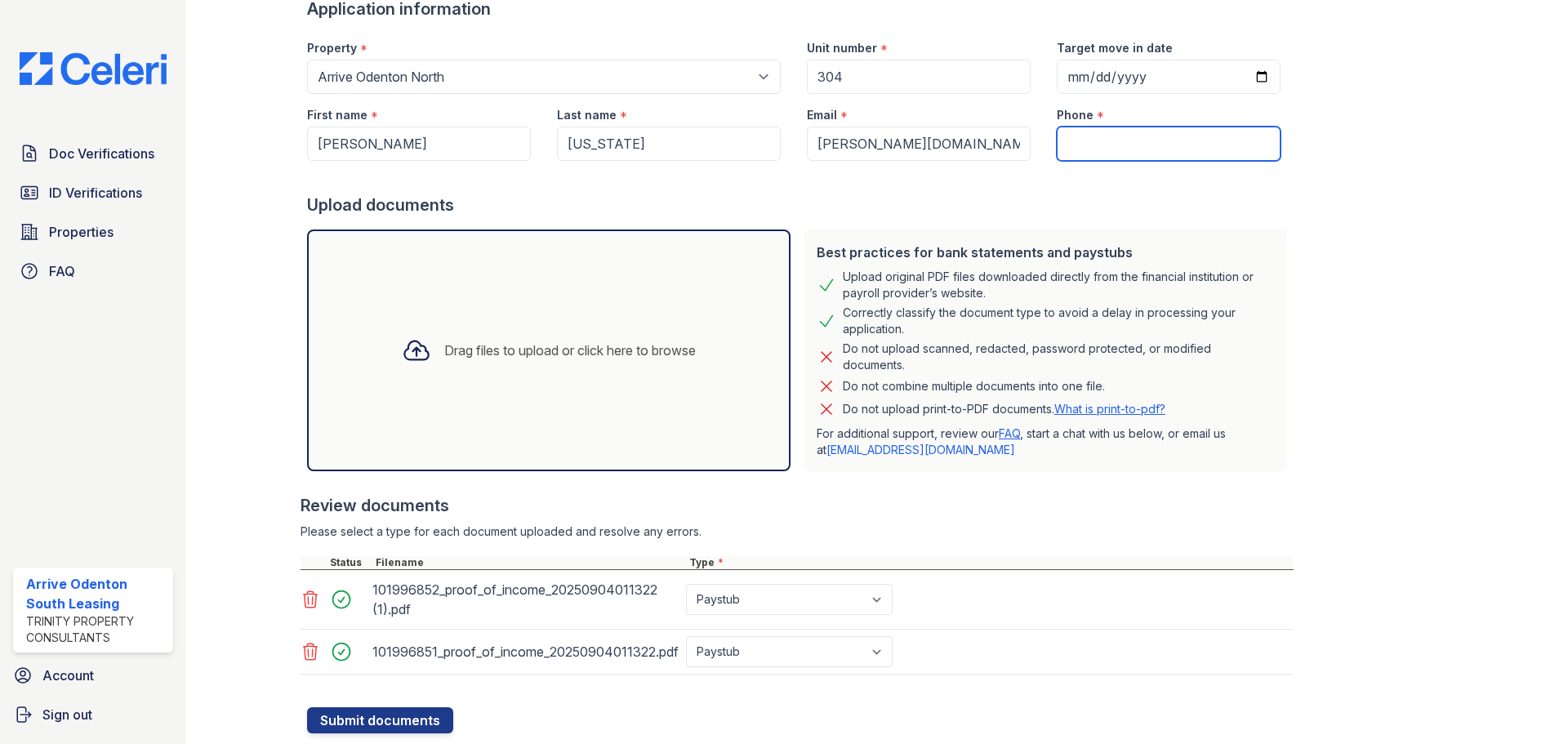
click at [1141, 139] on input "Phone" at bounding box center [1168, 143] width 224 height 34
paste input "(202) 308-0655"
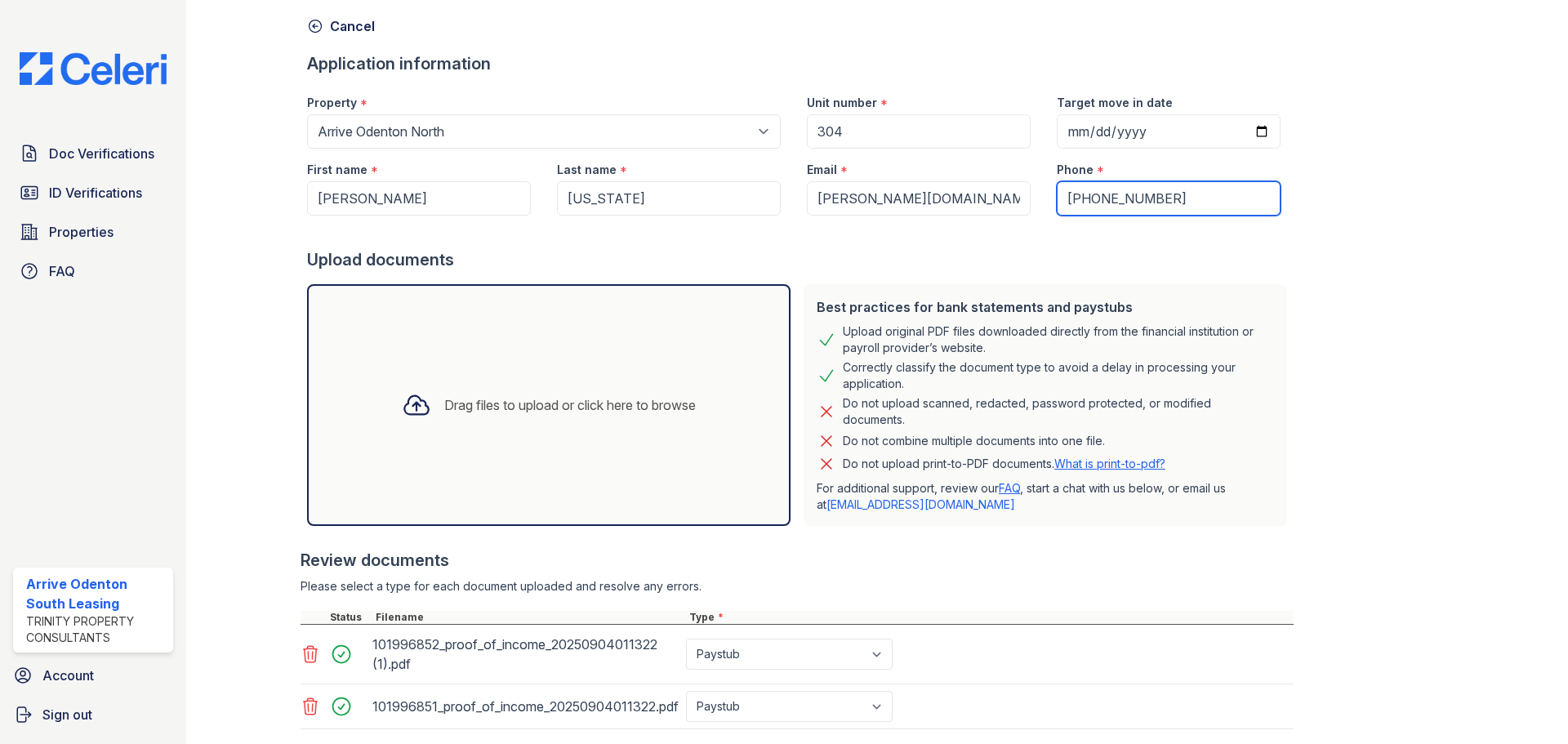
scroll to position [168, 0]
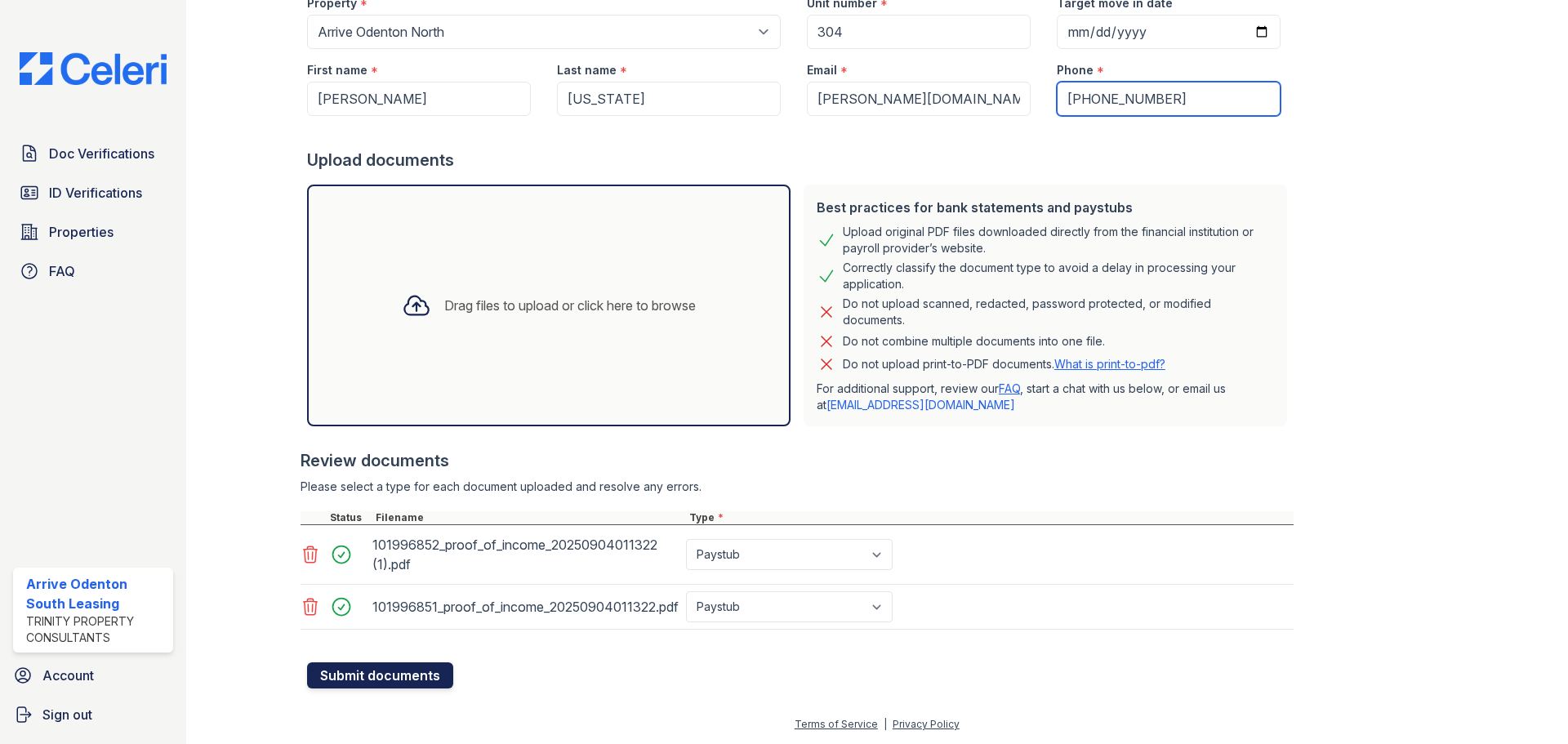
type input "(202) 308-0655"
click at [393, 679] on button "Submit documents" at bounding box center [380, 675] width 146 height 26
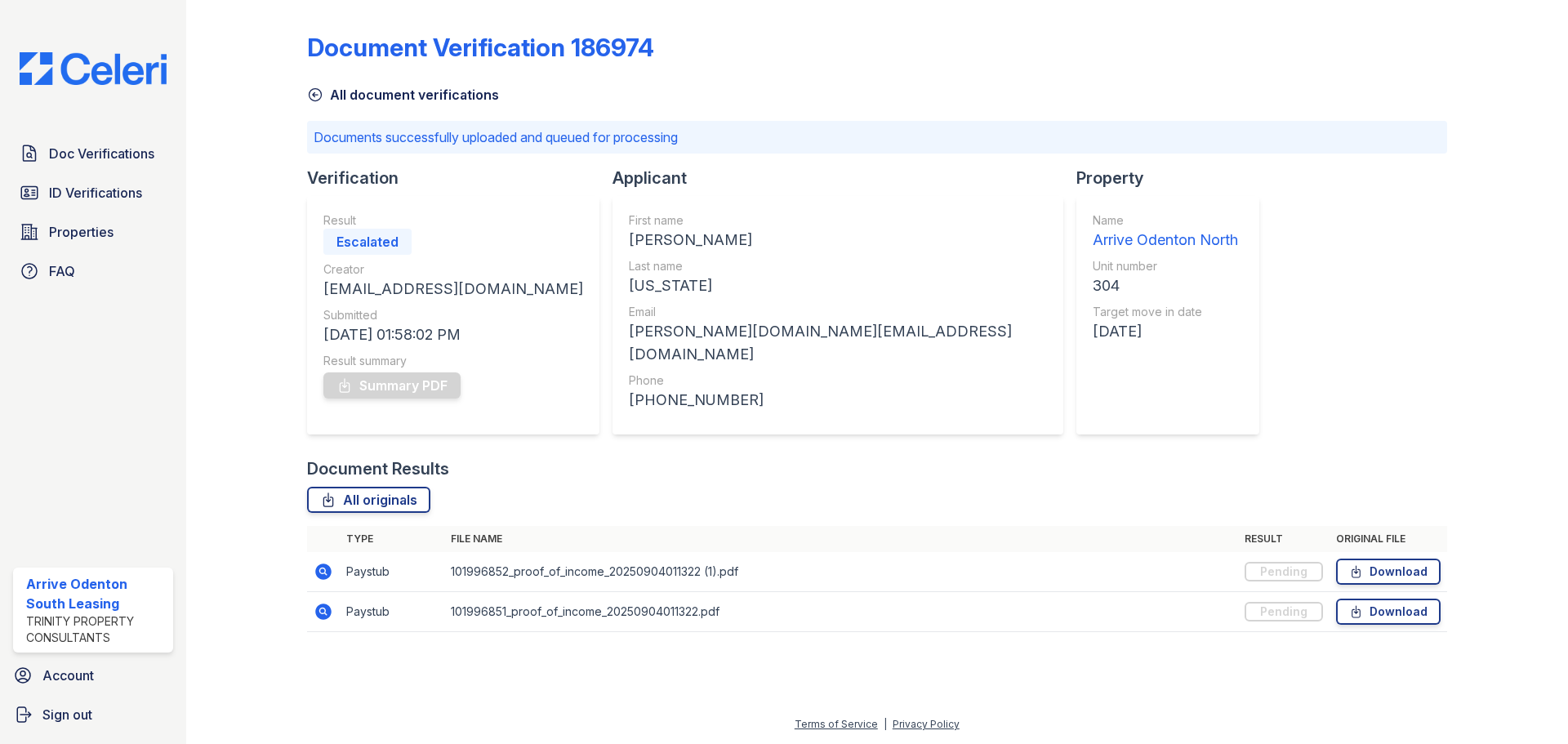
click at [157, 64] on img at bounding box center [93, 69] width 173 height 33
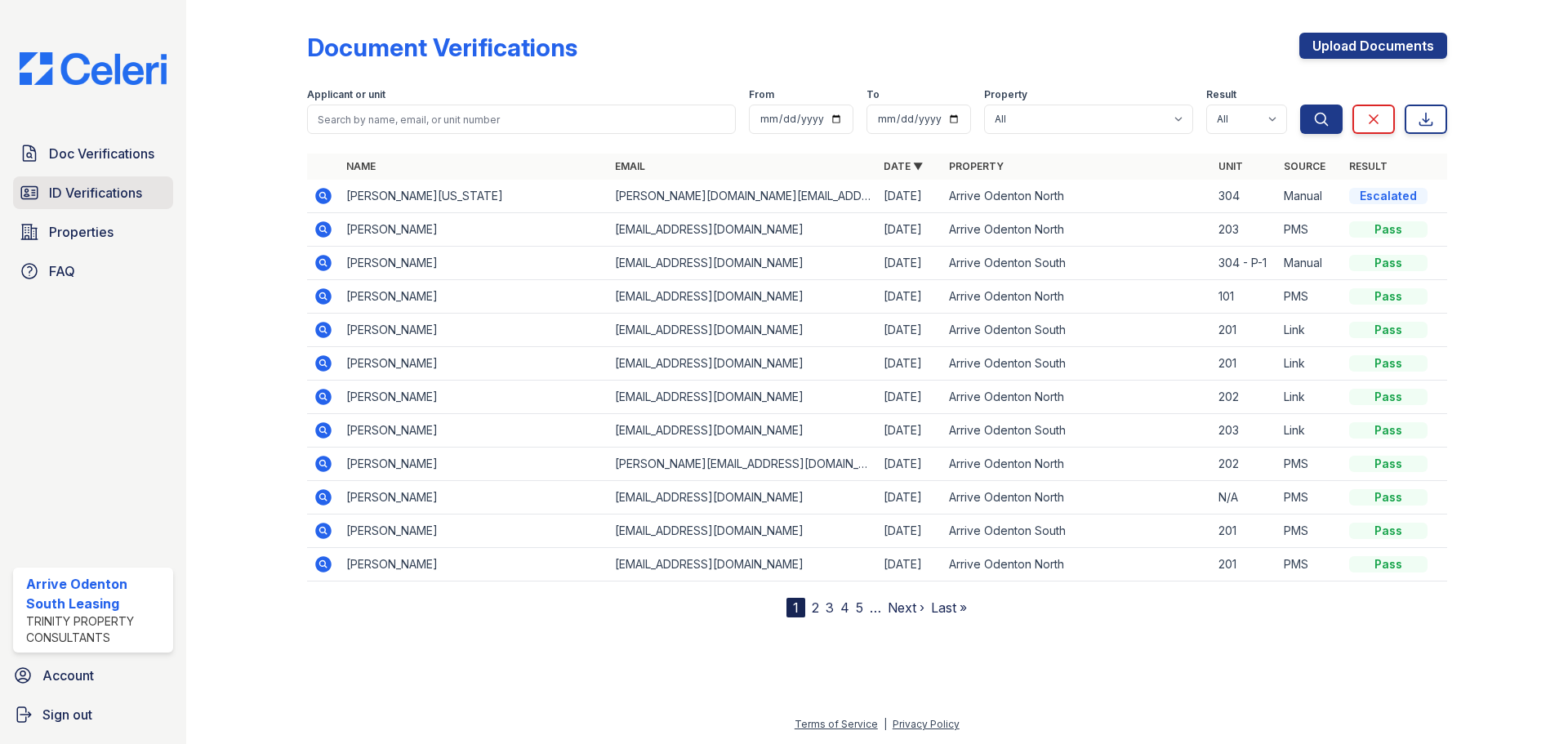
click at [129, 190] on span "ID Verifications" at bounding box center [95, 193] width 93 height 19
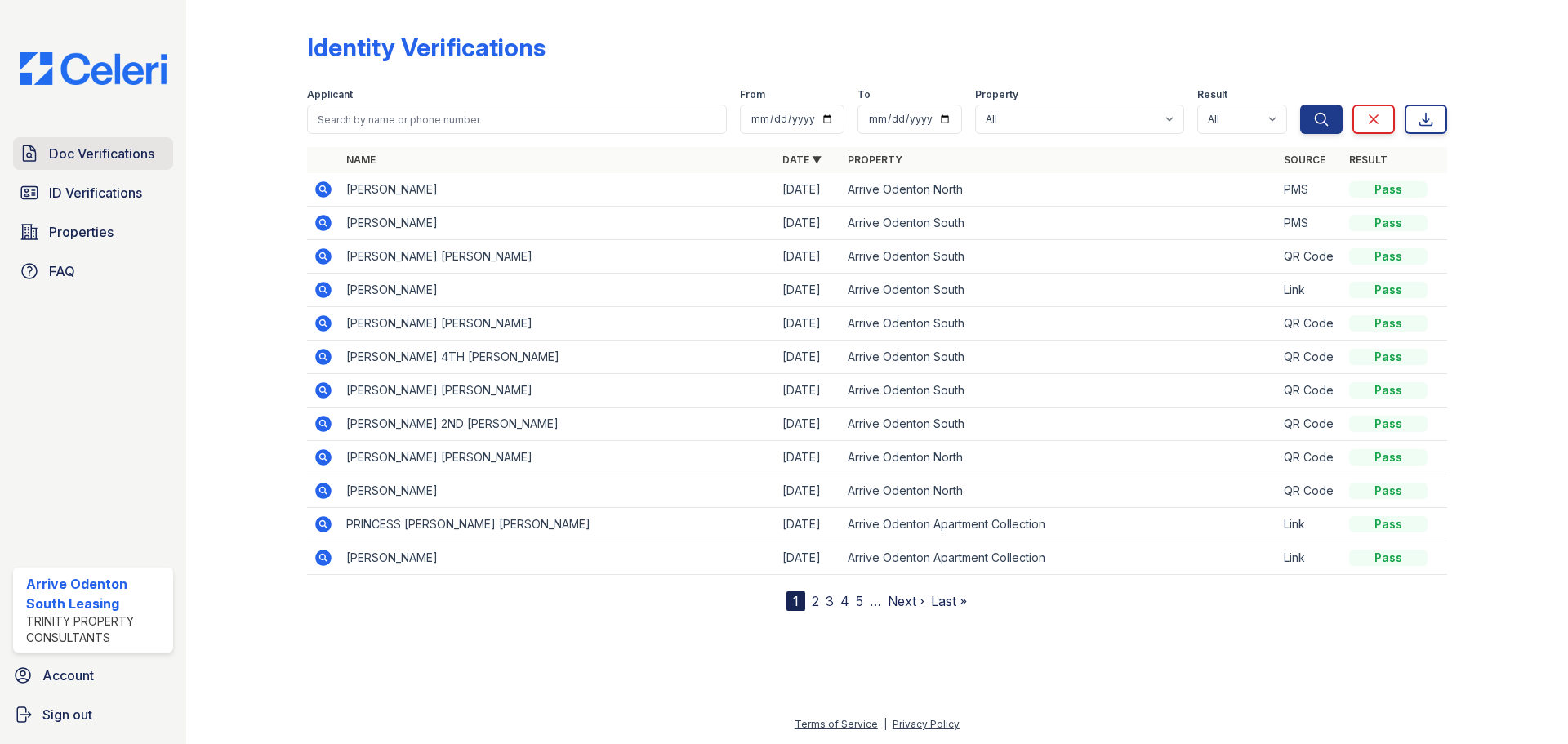
click at [109, 155] on span "Doc Verifications" at bounding box center [101, 154] width 105 height 19
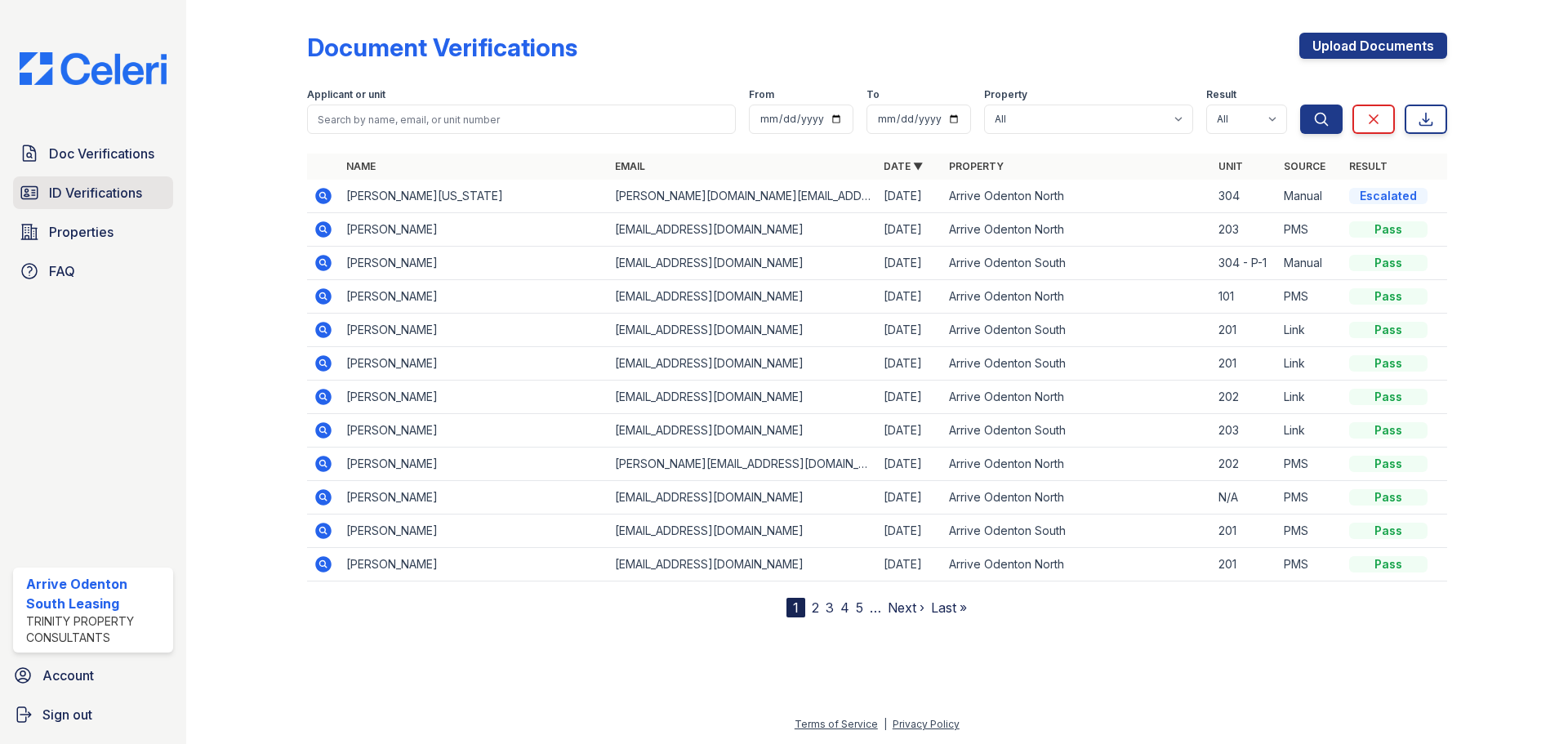
click at [125, 207] on link "ID Verifications" at bounding box center [92, 193] width 160 height 33
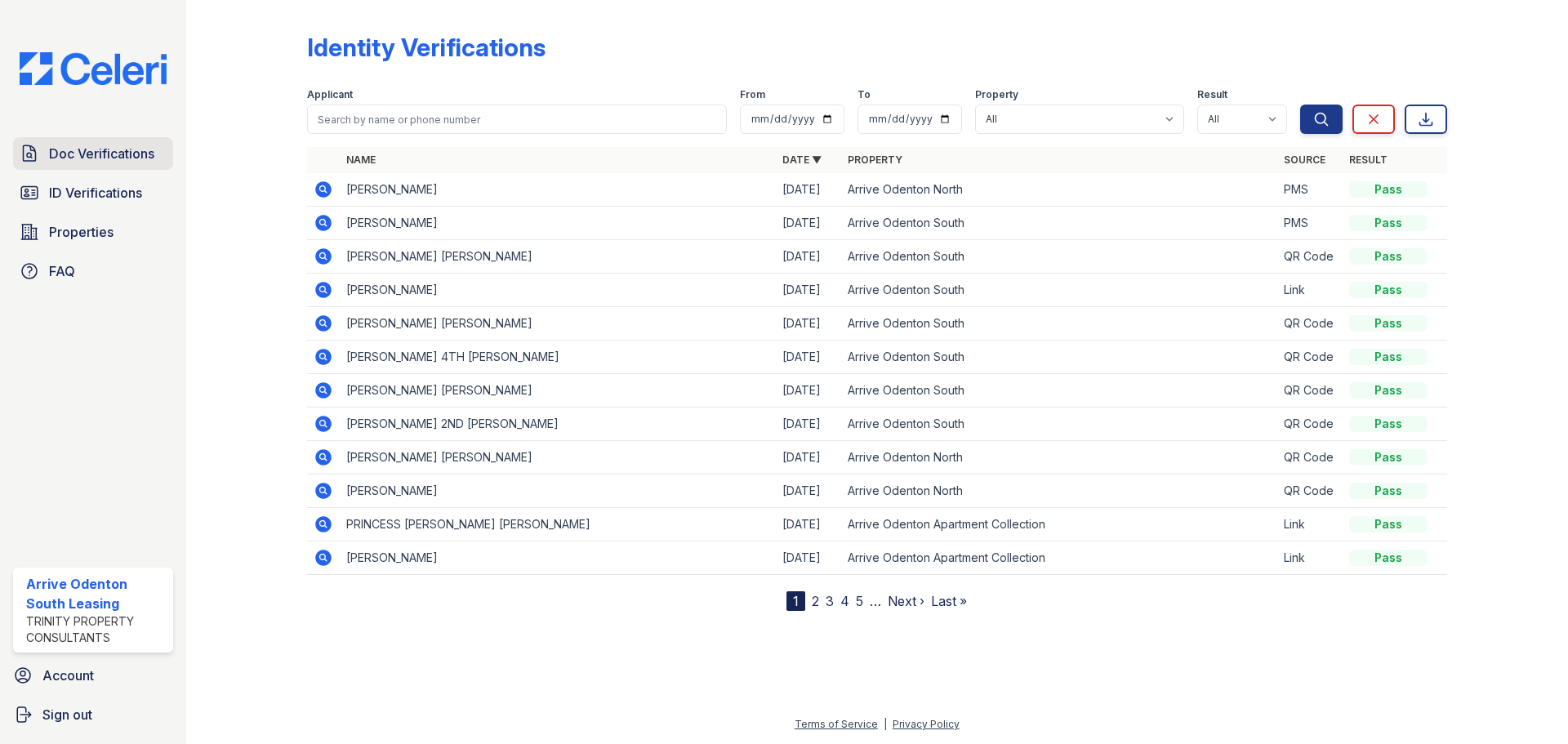
click at [125, 150] on span "Doc Verifications" at bounding box center [101, 154] width 105 height 19
